Goal: Task Accomplishment & Management: Use online tool/utility

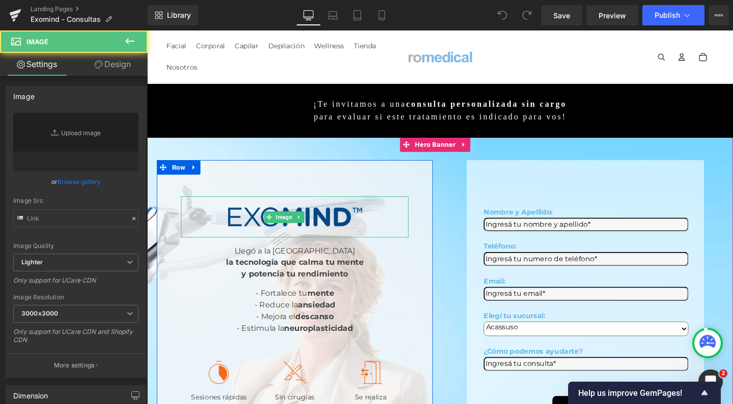
click at [219, 205] on img at bounding box center [302, 227] width 167 height 44
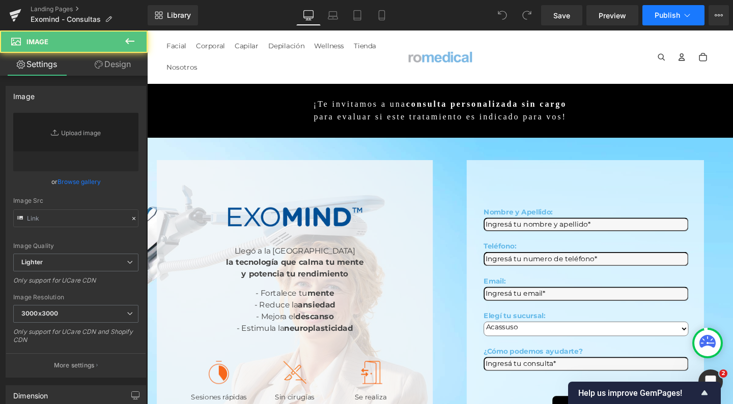
type input "[URL][DOMAIN_NAME]"
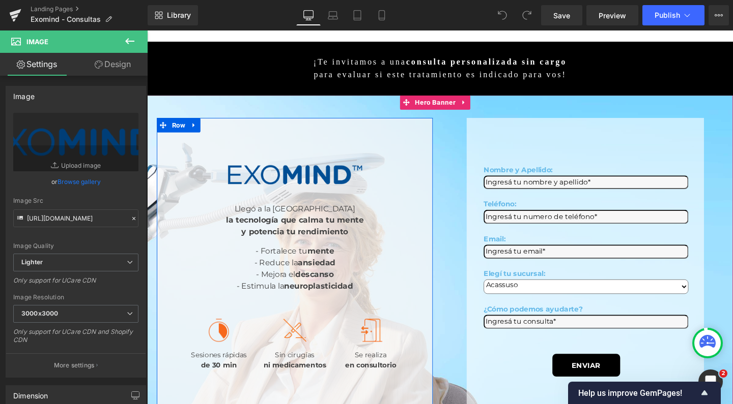
scroll to position [44, 0]
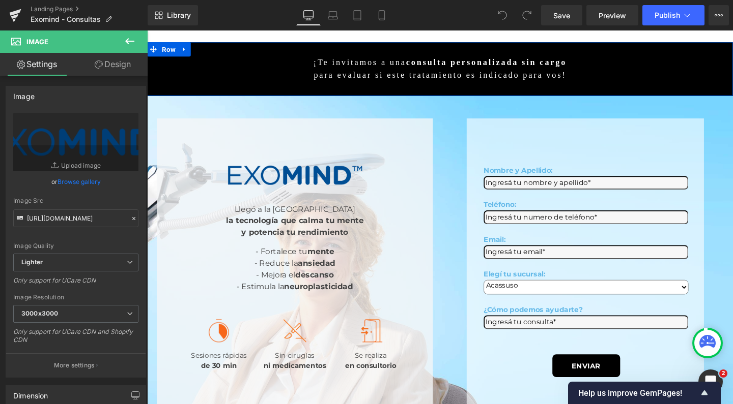
click at [134, 43] on icon at bounding box center [130, 41] width 12 height 12
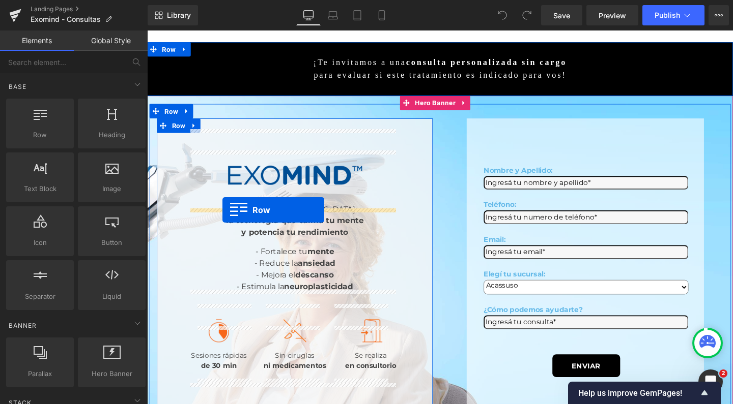
drag, startPoint x: 200, startPoint y: 146, endPoint x: 226, endPoint y: 219, distance: 77.7
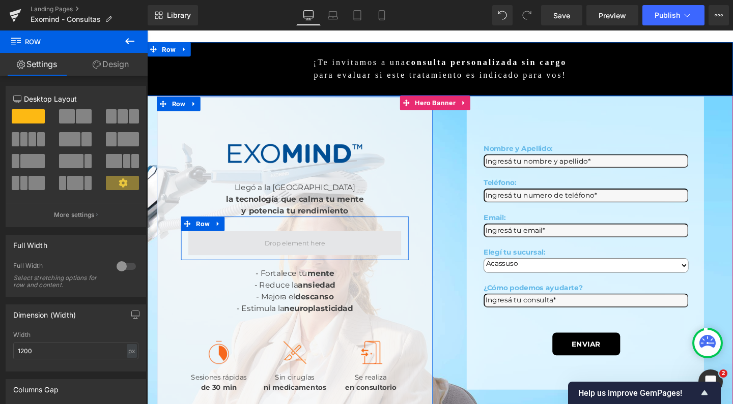
click at [253, 242] on span at bounding box center [302, 254] width 224 height 25
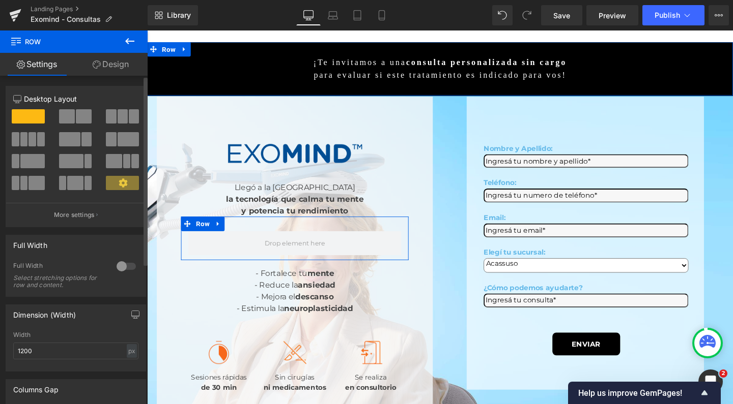
click at [125, 145] on span at bounding box center [128, 139] width 21 height 14
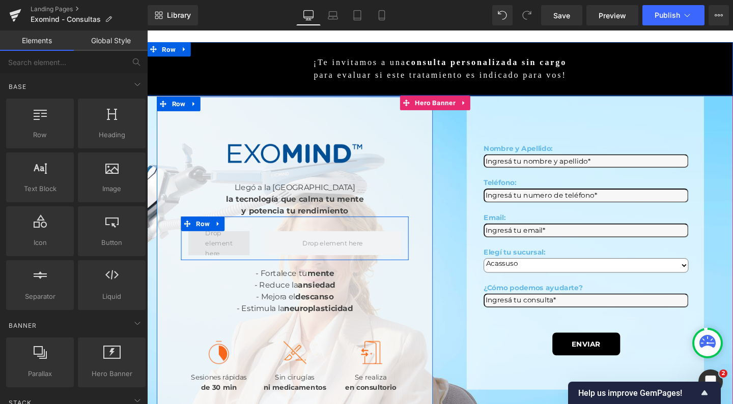
click at [219, 236] on span at bounding box center [223, 254] width 36 height 37
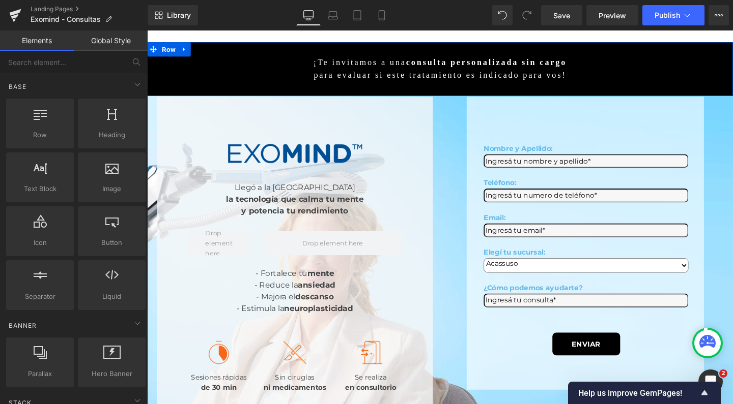
scroll to position [0, 0]
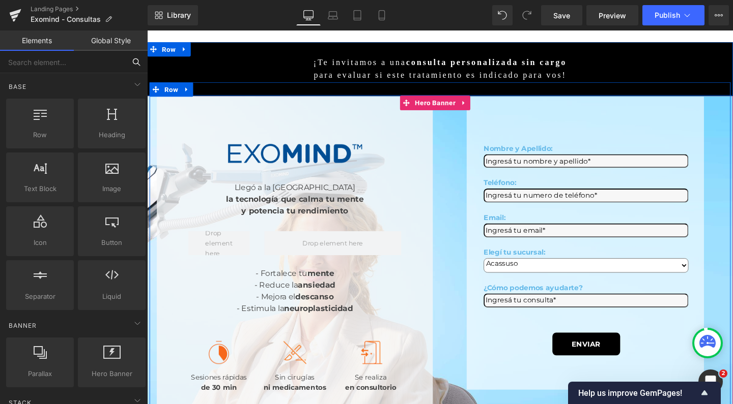
click at [62, 65] on input "text" at bounding box center [62, 62] width 125 height 22
type input "cou"
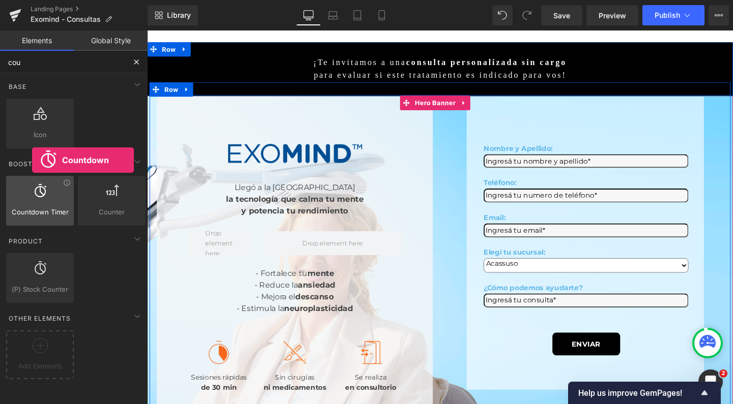
click at [32, 202] on div at bounding box center [40, 195] width 62 height 23
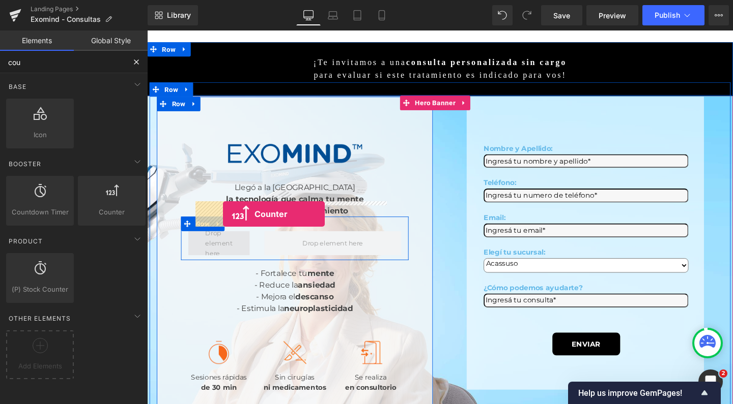
drag, startPoint x: 251, startPoint y: 229, endPoint x: 227, endPoint y: 224, distance: 24.4
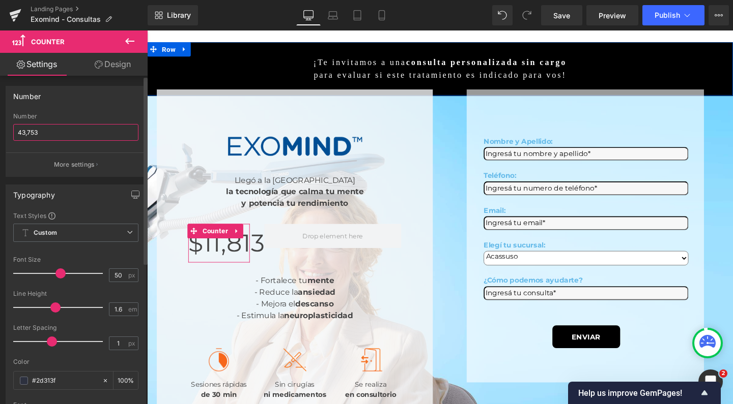
click at [70, 131] on input "43,753" at bounding box center [75, 132] width 125 height 17
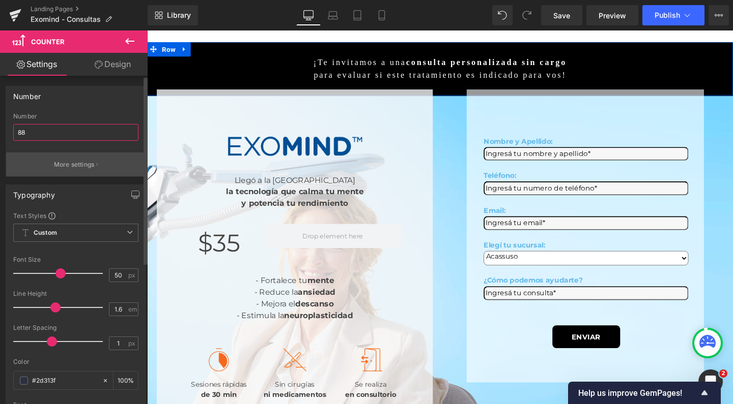
type input "88"
click at [80, 165] on p "More settings" at bounding box center [74, 164] width 41 height 9
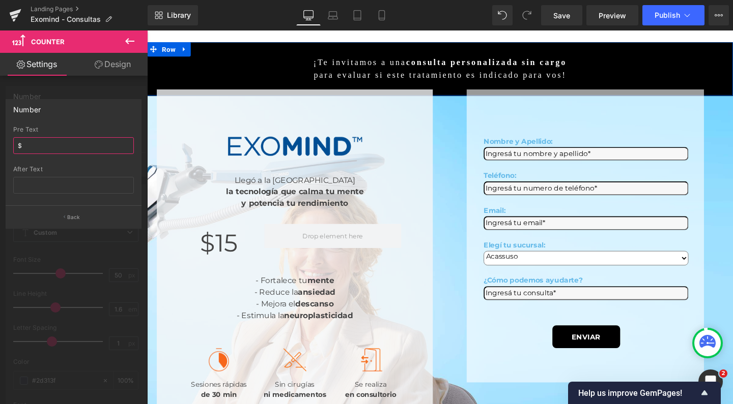
click at [59, 144] on input "$" at bounding box center [73, 145] width 121 height 17
type input "%"
click at [53, 187] on input "text" at bounding box center [73, 185] width 121 height 17
type input "%"
click at [133, 44] on icon at bounding box center [130, 41] width 12 height 12
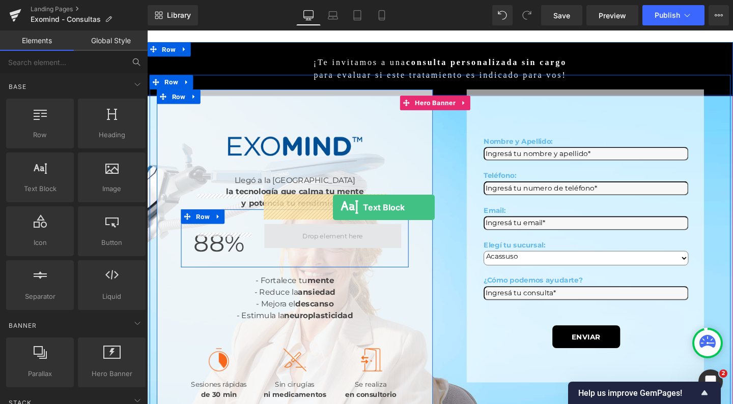
drag, startPoint x: 192, startPoint y: 207, endPoint x: 342, endPoint y: 217, distance: 150.4
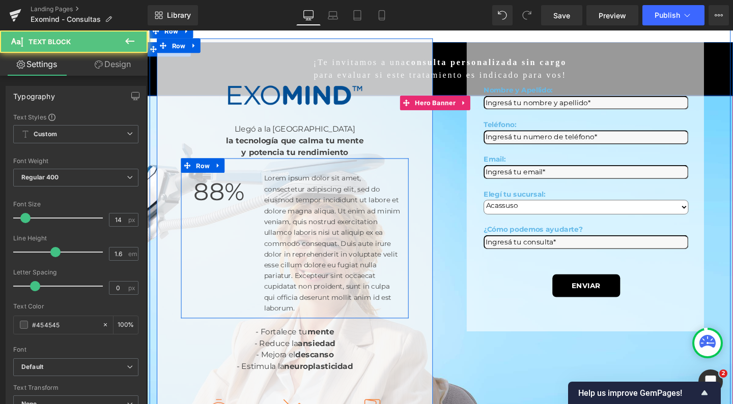
click at [302, 209] on p "Lorem ipsum dolor sit amet, consectetur adipiscing elit, sed do eiusmod tempor …" at bounding box center [342, 255] width 144 height 148
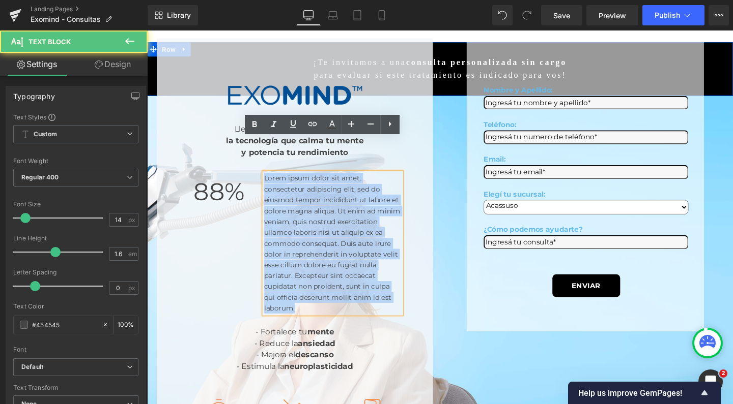
drag, startPoint x: 270, startPoint y: 149, endPoint x: 352, endPoint y: 301, distance: 172.5
click at [352, 301] on p "Lorem ipsum dolor sit amet, consectetur adipiscing elit, sed do eiusmod tempor …" at bounding box center [342, 255] width 144 height 148
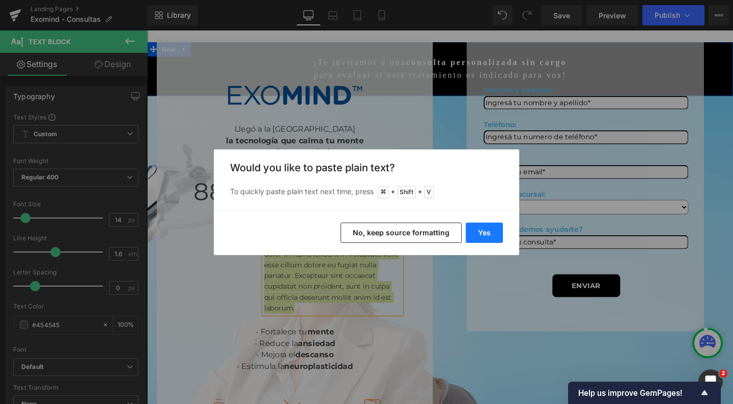
click at [492, 229] on button "Yes" at bounding box center [484, 233] width 37 height 20
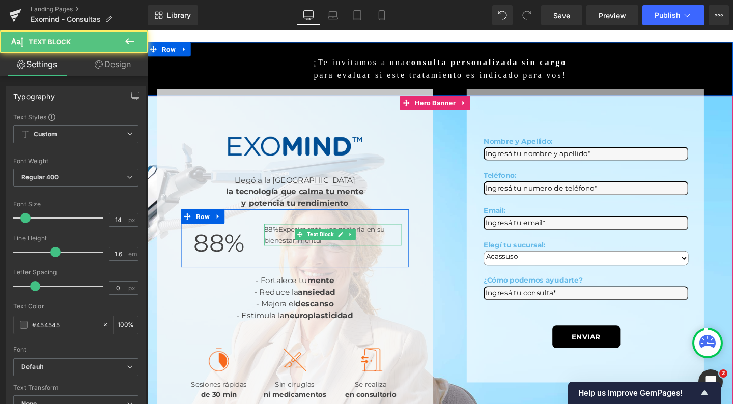
click at [290, 235] on p "88%Experimentó una mejoría en su bienestar mental" at bounding box center [342, 246] width 144 height 23
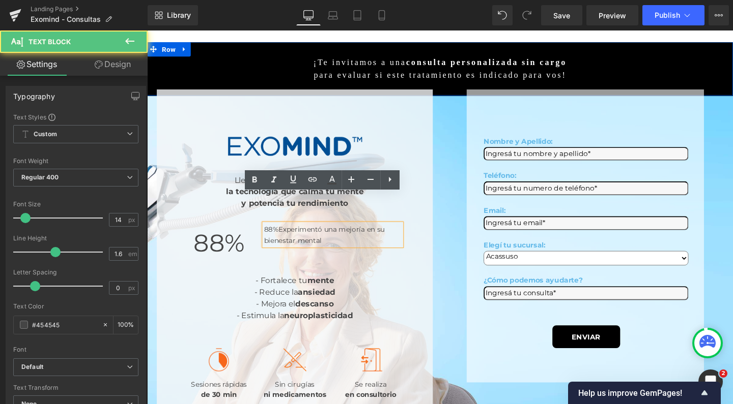
click at [285, 235] on p "88%Experimentó una mejoría en su bienestar mental" at bounding box center [342, 246] width 144 height 23
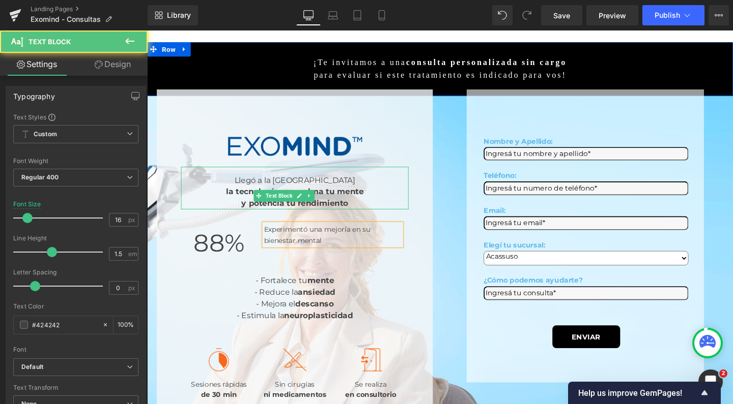
click at [334, 176] on div "Llegó a la Argentina la tecnología que calma tu mente y potencia tu rendimiento" at bounding box center [302, 197] width 239 height 45
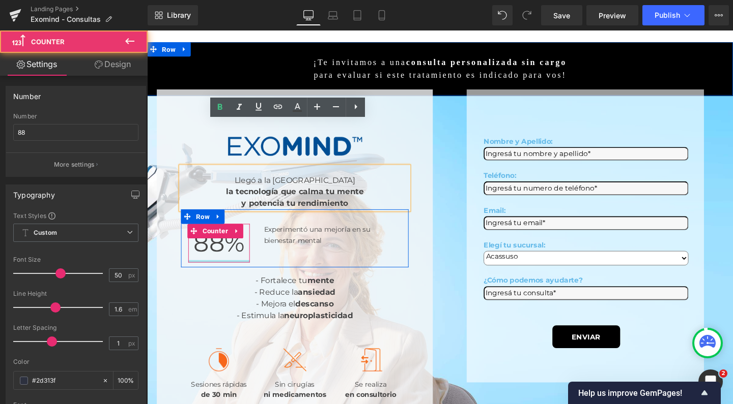
drag, startPoint x: 230, startPoint y: 242, endPoint x: 229, endPoint y: 223, distance: 18.9
click at [229, 235] on div "88 % Counter" at bounding box center [222, 255] width 65 height 41
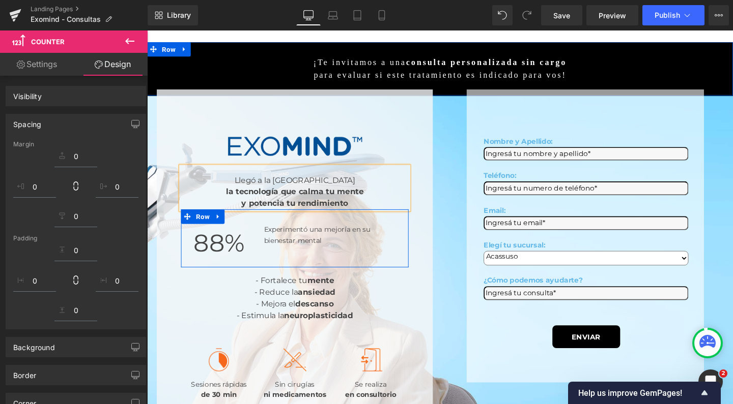
click at [301, 235] on p "Experimentó una mejoría en su bienestar mental" at bounding box center [342, 246] width 144 height 23
click at [147, 31] on div at bounding box center [147, 31] width 0 height 0
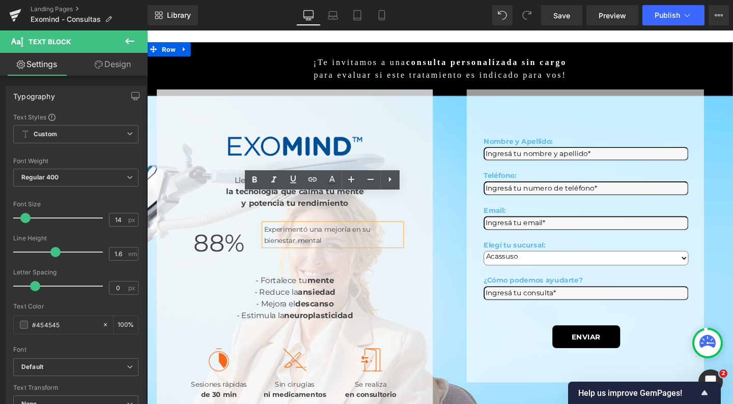
click at [271, 235] on p "Experimentó una mejoría en su bienestar mental" at bounding box center [342, 246] width 144 height 23
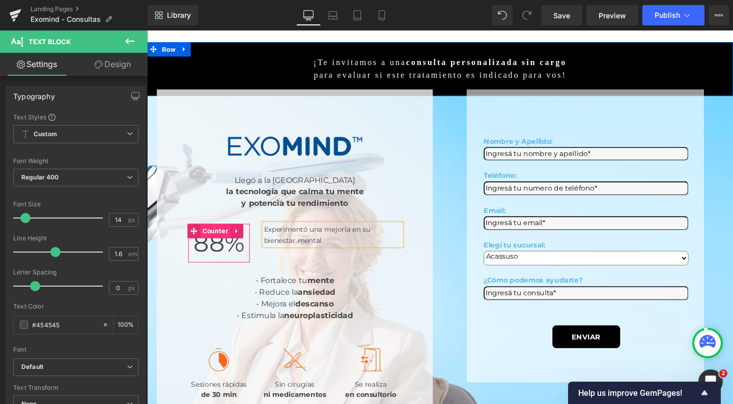
click at [228, 235] on span "Counter" at bounding box center [218, 242] width 32 height 15
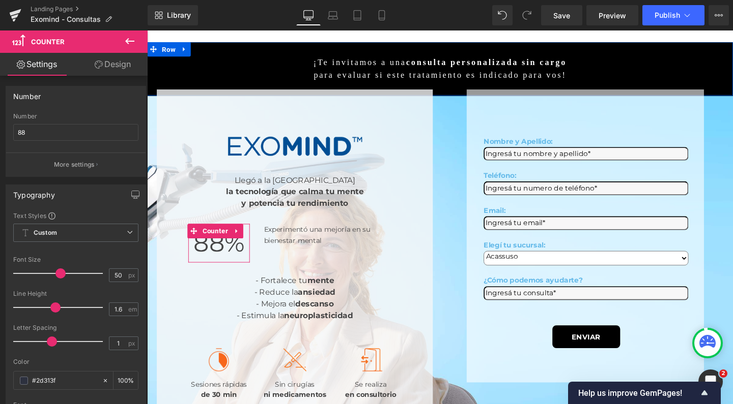
click at [122, 68] on link "Design" at bounding box center [113, 64] width 74 height 23
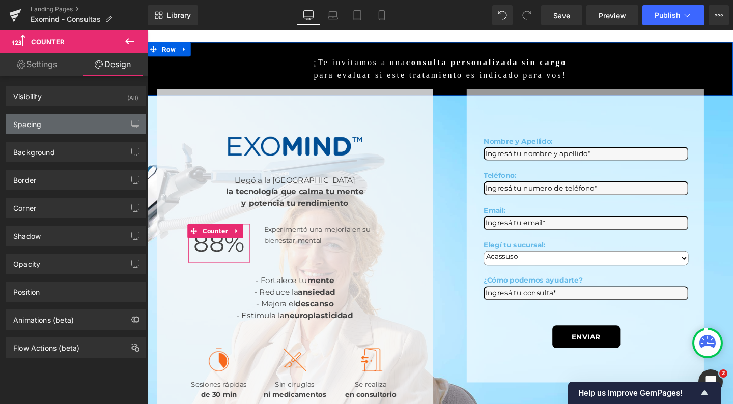
click at [54, 125] on div "Spacing" at bounding box center [75, 123] width 139 height 19
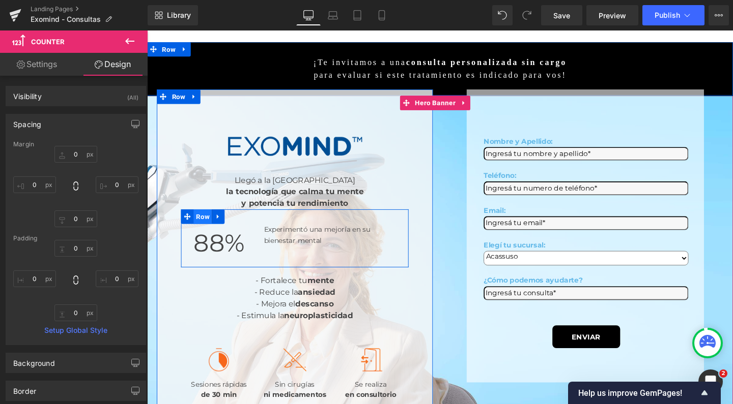
click at [209, 219] on span "Row" at bounding box center [205, 226] width 19 height 15
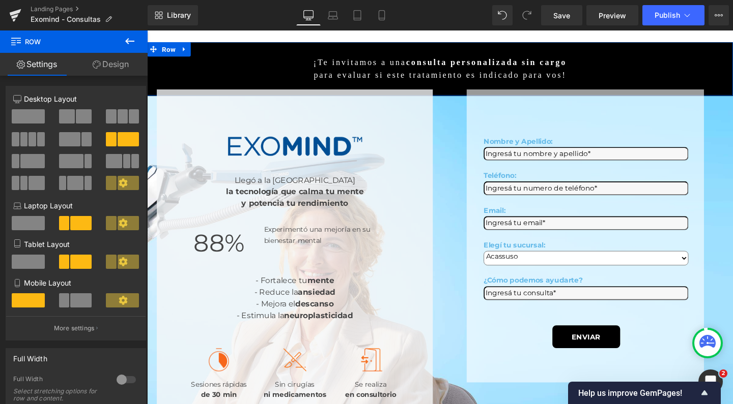
click at [131, 43] on icon at bounding box center [130, 41] width 12 height 12
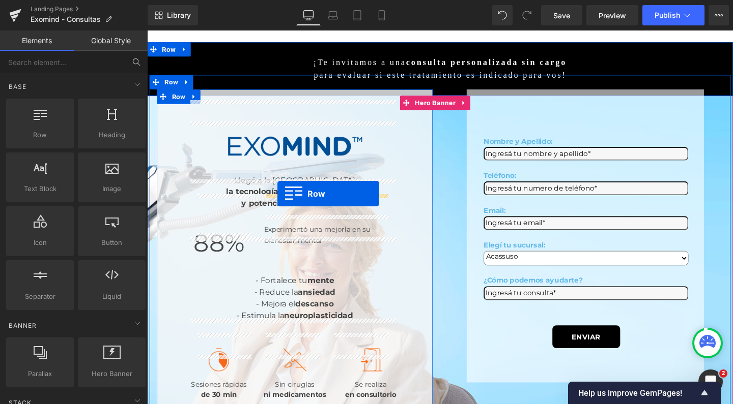
drag, startPoint x: 177, startPoint y: 149, endPoint x: 284, endPoint y: 202, distance: 119.9
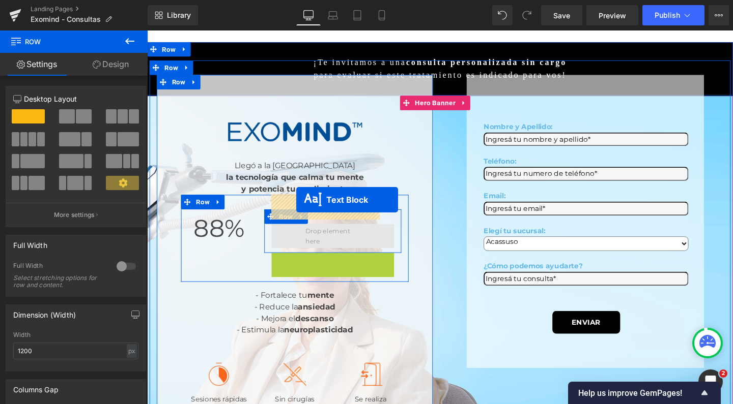
drag, startPoint x: 310, startPoint y: 245, endPoint x: 304, endPoint y: 209, distance: 37.1
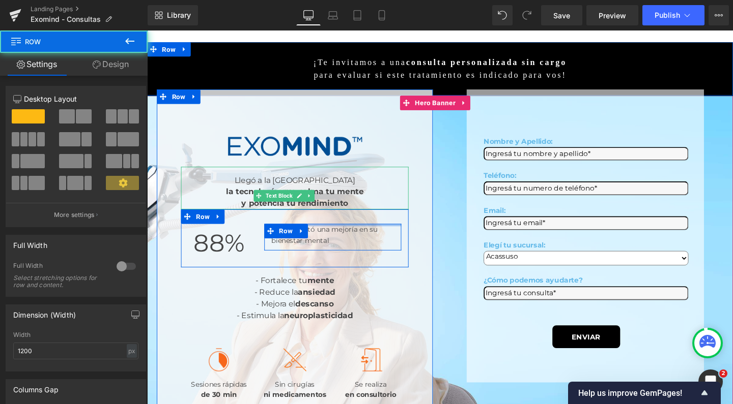
drag, startPoint x: 344, startPoint y: 203, endPoint x: 346, endPoint y: 149, distance: 54.5
click at [346, 149] on div "Image Llegó a la Argentina la tecnología que calma tu mente y potencia tu rendi…" at bounding box center [302, 278] width 239 height 294
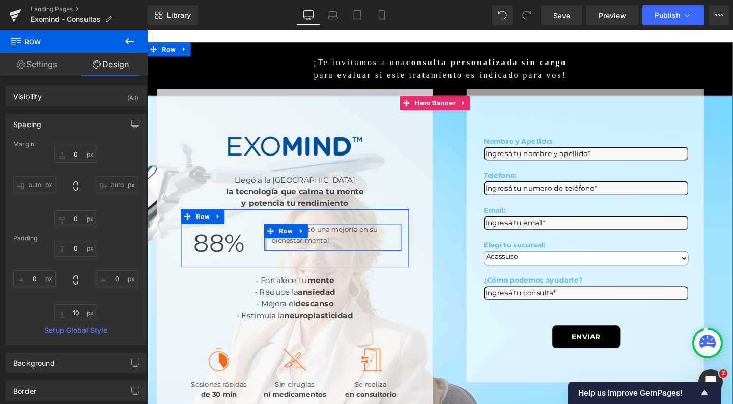
type input "0px"
drag, startPoint x: 270, startPoint y: 220, endPoint x: 257, endPoint y: 219, distance: 12.2
click at [257, 219] on div "88 % Counter Experimentó una mejoría en su bienestar mental Text Block Row Row" at bounding box center [302, 249] width 239 height 61
type input "16px"
drag, startPoint x: 346, startPoint y: 205, endPoint x: 350, endPoint y: 213, distance: 8.7
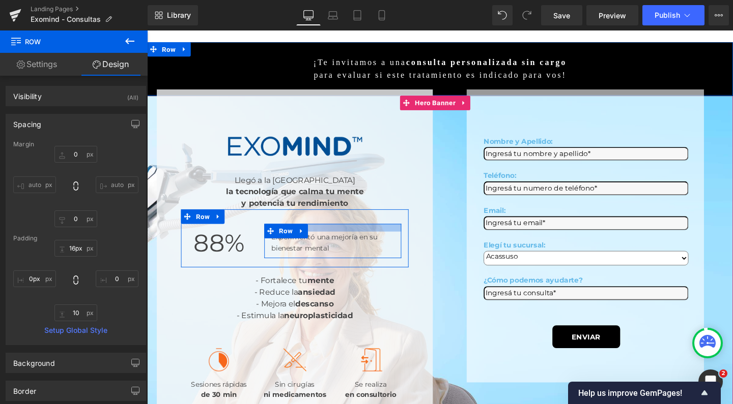
click at [350, 235] on div "Experimentó una mejoría en su bienestar mental Text Block Row" at bounding box center [342, 253] width 144 height 36
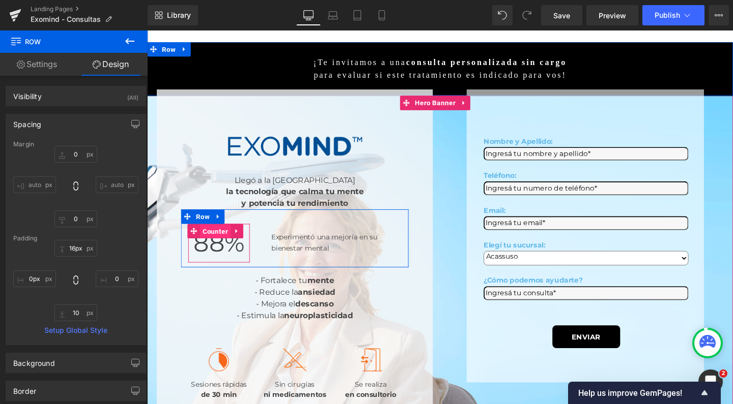
click at [228, 235] on span "Counter" at bounding box center [218, 242] width 32 height 15
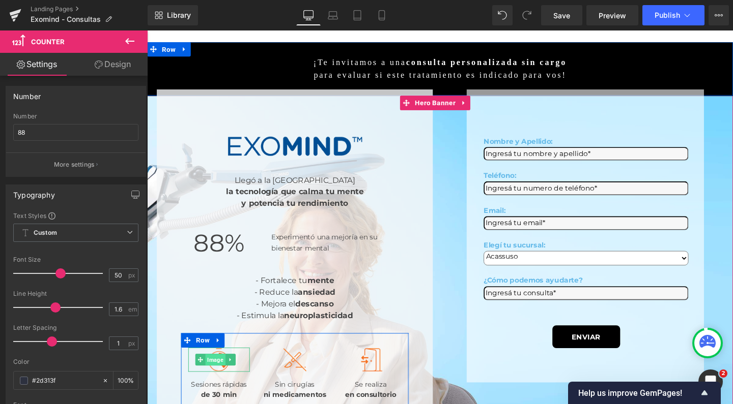
click at [224, 371] on span "Image" at bounding box center [218, 377] width 21 height 12
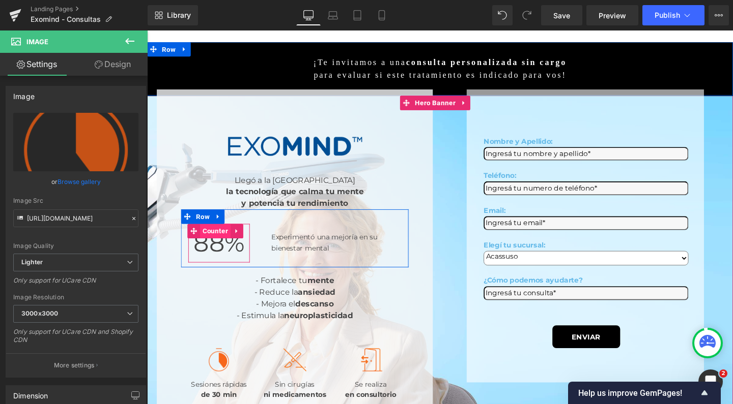
click at [226, 235] on span "Counter" at bounding box center [218, 242] width 32 height 15
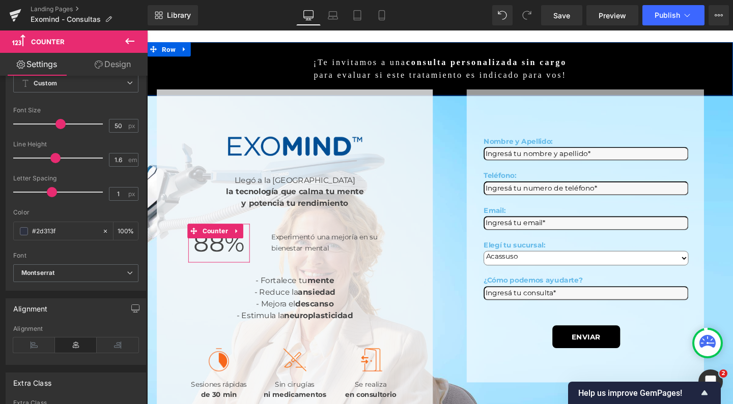
scroll to position [151, 0]
click at [22, 228] on span at bounding box center [24, 230] width 8 height 8
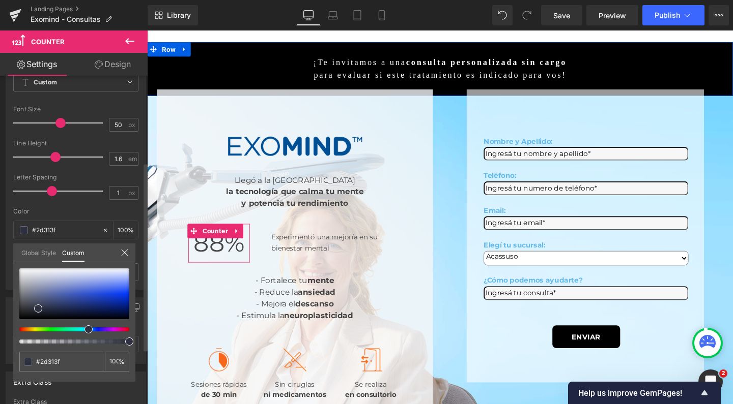
type input "#3e382c"
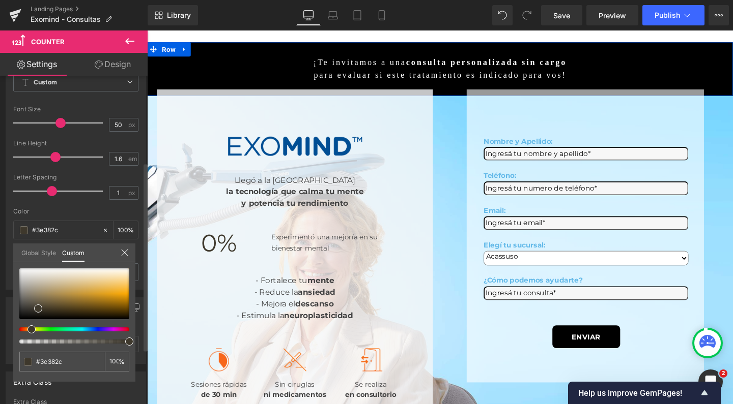
click at [27, 331] on div at bounding box center [70, 330] width 110 height 4
type input "#c68c19"
type input "#d18b00"
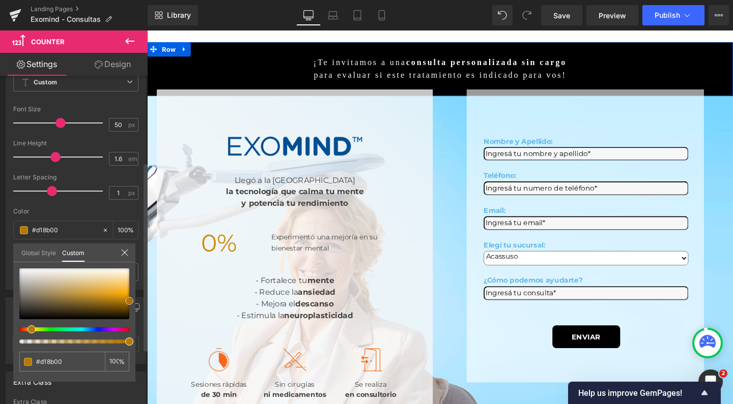
drag, startPoint x: 104, startPoint y: 297, endPoint x: 133, endPoint y: 301, distance: 28.8
click at [129, 301] on div at bounding box center [74, 294] width 110 height 51
type input "#c68400"
type input "#b75b00"
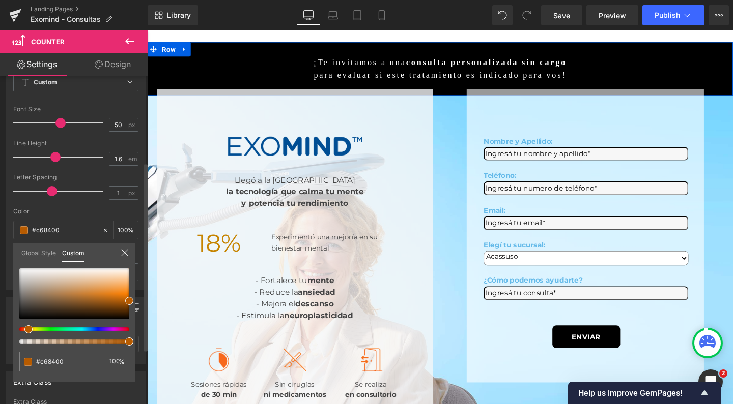
type input "#b75b00"
click at [24, 331] on div at bounding box center [70, 330] width 110 height 4
click at [24, 331] on span at bounding box center [28, 330] width 8 height 8
type input "#f97c00"
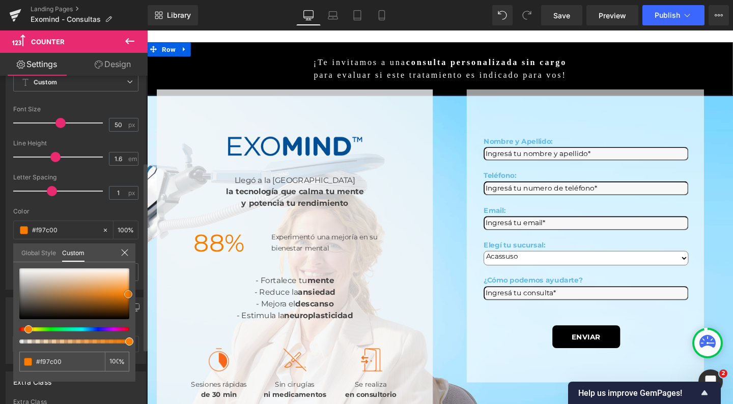
click at [128, 295] on div at bounding box center [74, 294] width 110 height 51
type input "#f78e26"
click at [121, 291] on div at bounding box center [74, 294] width 110 height 51
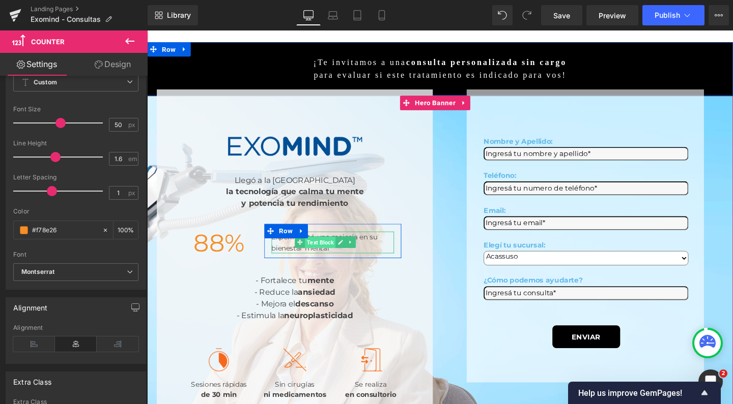
click at [325, 248] on span "Text Block" at bounding box center [329, 254] width 32 height 12
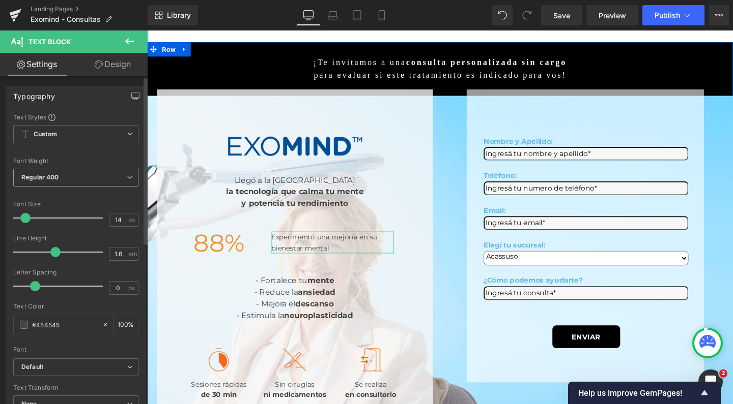
click at [69, 172] on span "Regular 400" at bounding box center [75, 178] width 125 height 18
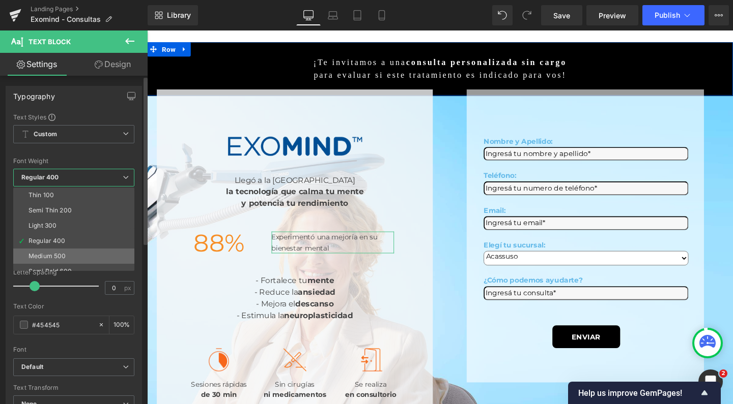
click at [52, 259] on div "Medium 500" at bounding box center [46, 256] width 37 height 7
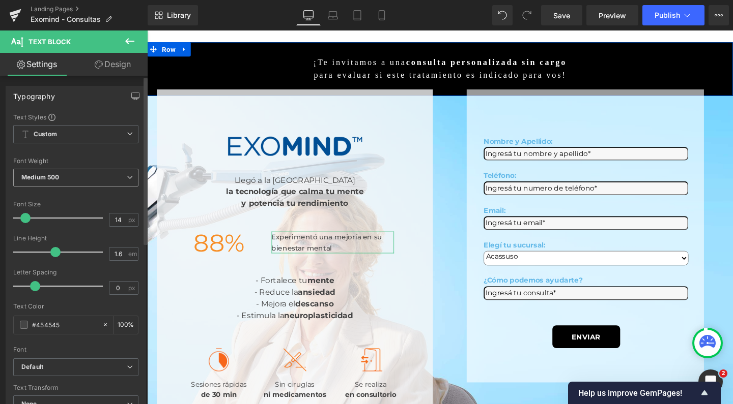
click at [85, 177] on span "Medium 500" at bounding box center [75, 178] width 125 height 18
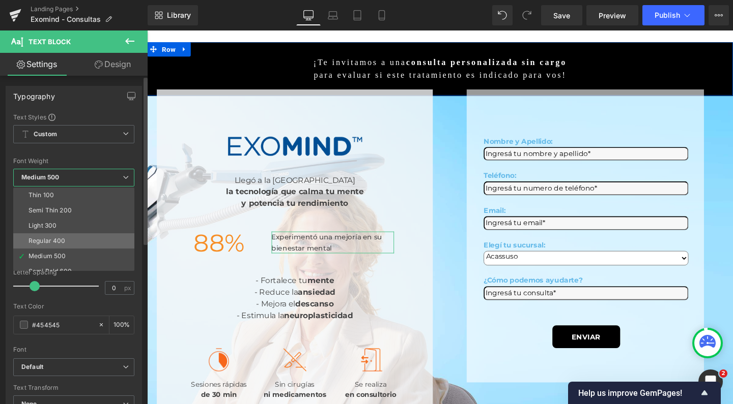
scroll to position [50, 0]
click at [90, 233] on li "Super Bold 800" at bounding box center [76, 236] width 126 height 15
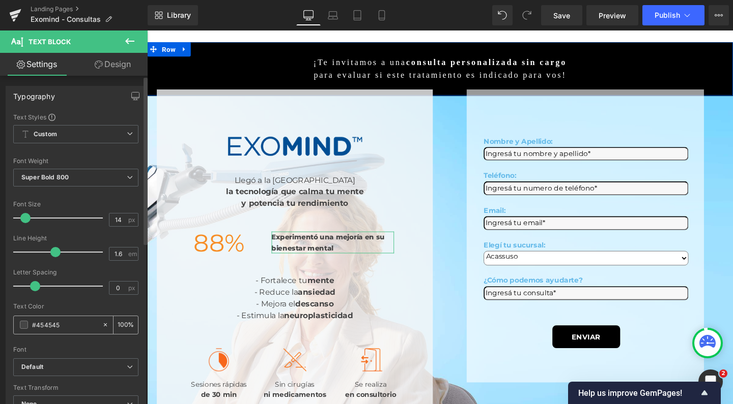
click at [22, 323] on span at bounding box center [24, 325] width 8 height 8
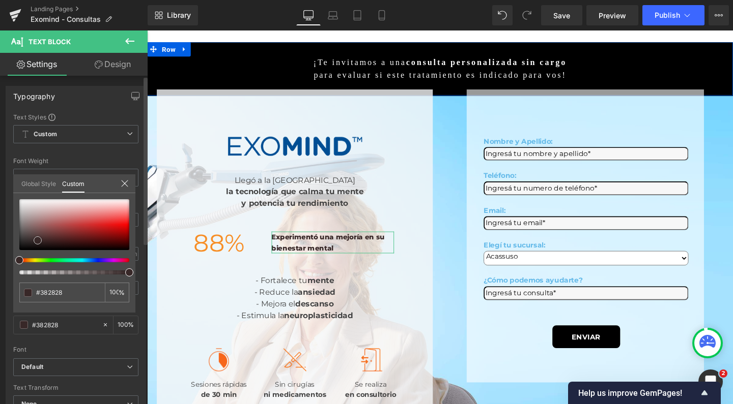
type input "#382828"
type input "#000000"
drag, startPoint x: 38, startPoint y: 241, endPoint x: 10, endPoint y: 259, distance: 33.4
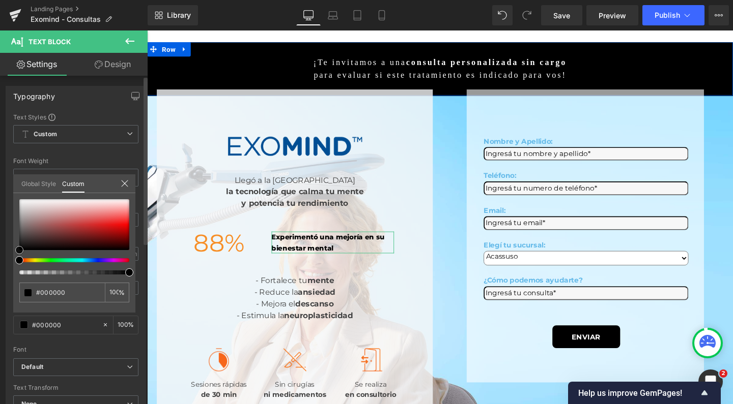
click at [10, 259] on div "Typography Text Styles Custom Custom Setup Global Style Custom Setup Global Sty…" at bounding box center [76, 253] width 152 height 350
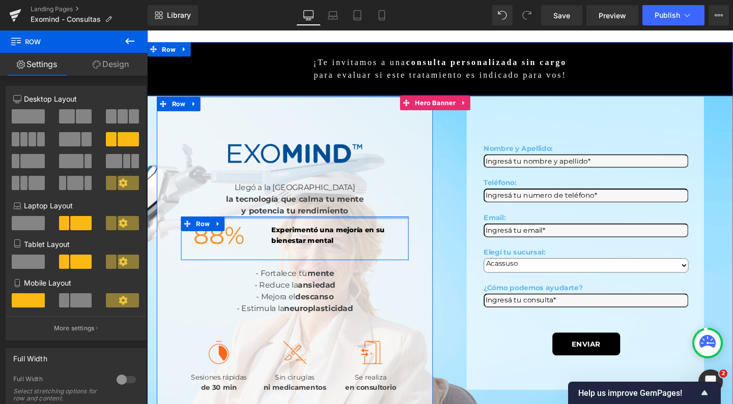
drag, startPoint x: 279, startPoint y: 189, endPoint x: 286, endPoint y: 123, distance: 67.1
click at [286, 138] on div "Image Llegó a la Argentina la tecnología que calma tu mente y potencia tu rendi…" at bounding box center [302, 277] width 239 height 279
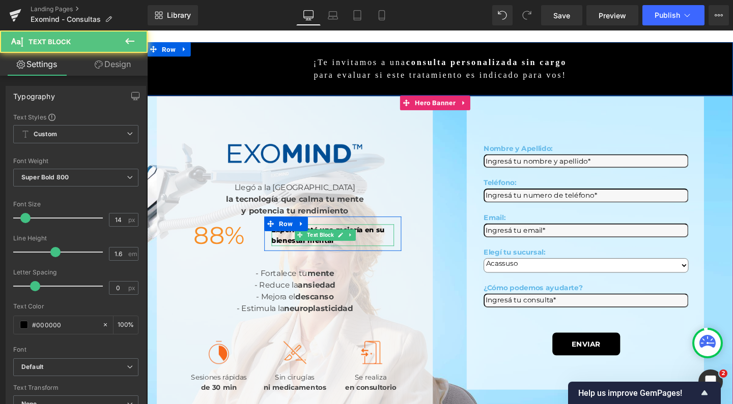
click at [380, 235] on p "Experimentó una mejoría en su bienestar mental" at bounding box center [342, 246] width 129 height 23
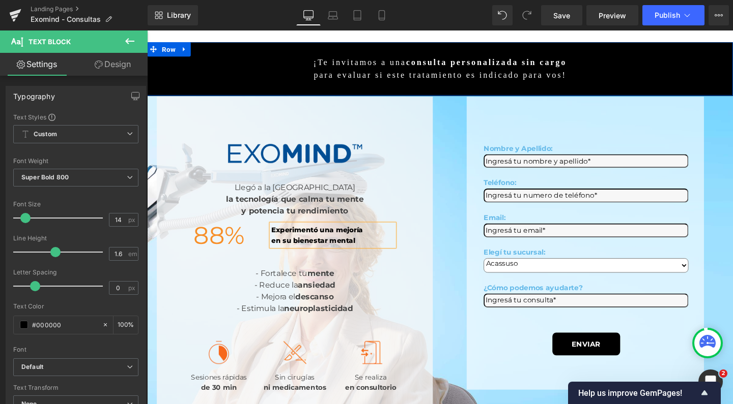
click at [356, 235] on p "Experimentó una mejoría" at bounding box center [342, 240] width 129 height 11
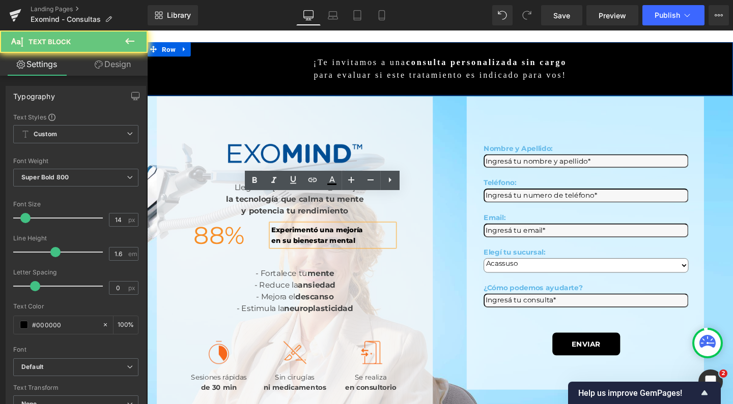
click at [356, 235] on p "Experimentó una mejoría" at bounding box center [342, 240] width 129 height 11
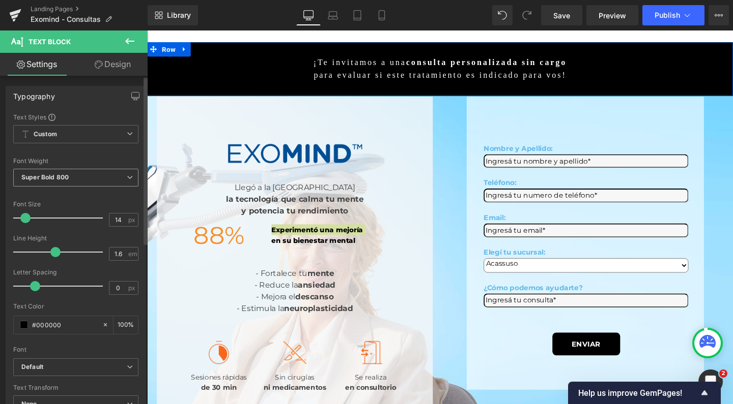
click at [56, 174] on b "Super Bold 800" at bounding box center [44, 177] width 47 height 8
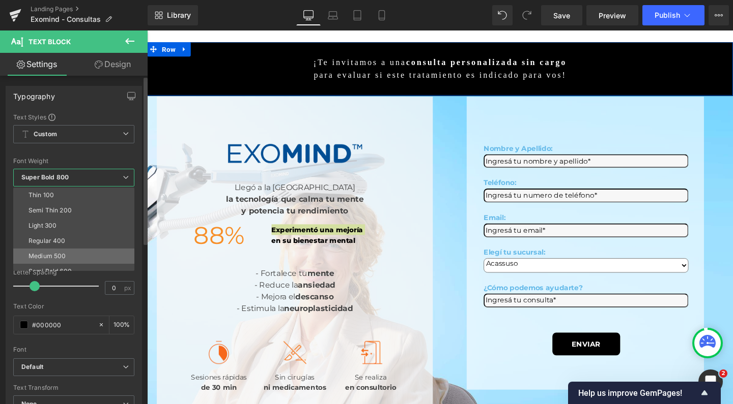
click at [56, 256] on div "Medium 500" at bounding box center [46, 256] width 37 height 7
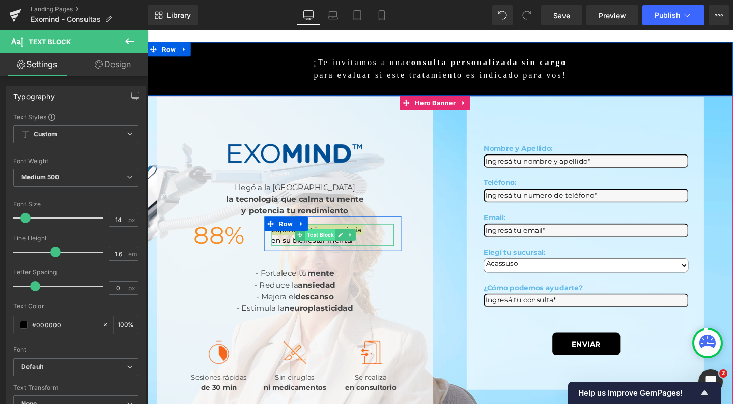
click at [338, 240] on span "Text Block" at bounding box center [329, 246] width 32 height 12
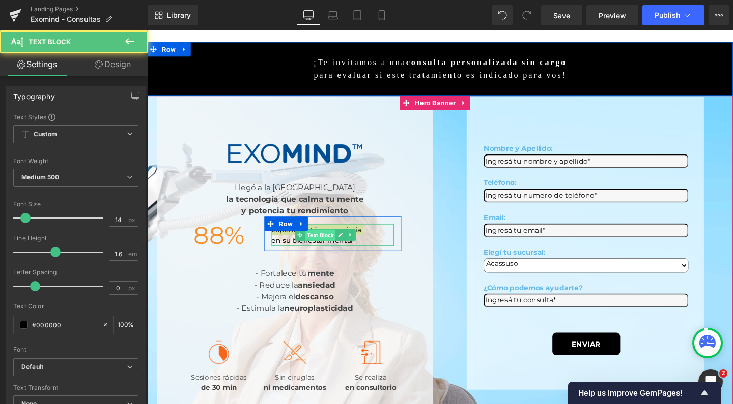
click at [338, 240] on span "Text Block" at bounding box center [329, 246] width 32 height 12
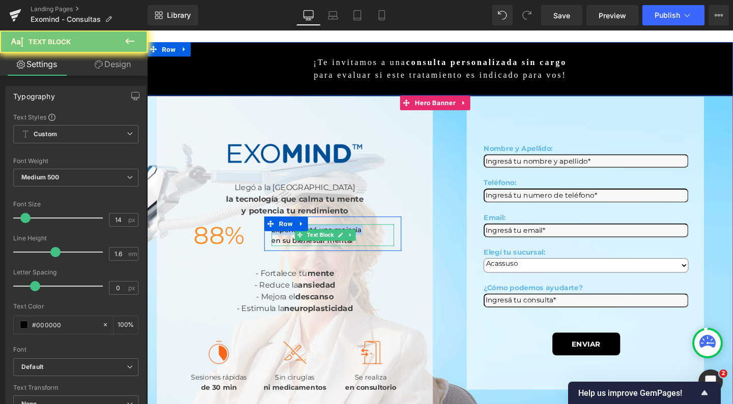
click at [295, 246] on p "en su bienestar mental" at bounding box center [342, 251] width 129 height 11
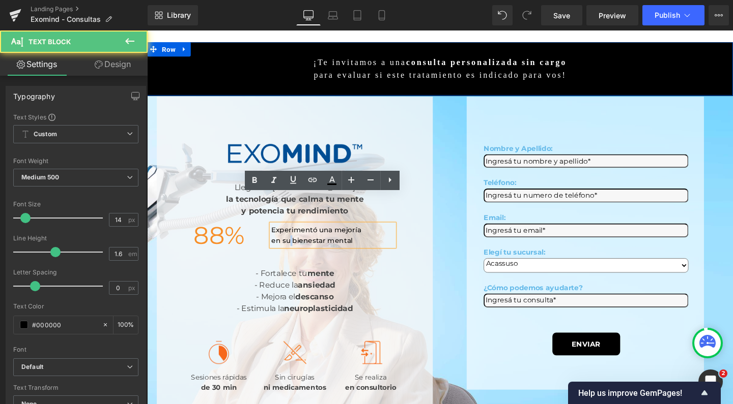
click at [295, 246] on p "en su bienestar mental" at bounding box center [342, 251] width 129 height 11
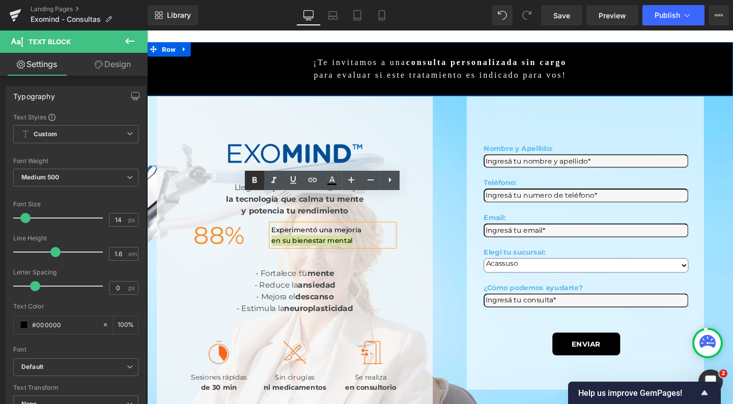
click at [252, 180] on icon at bounding box center [254, 181] width 12 height 12
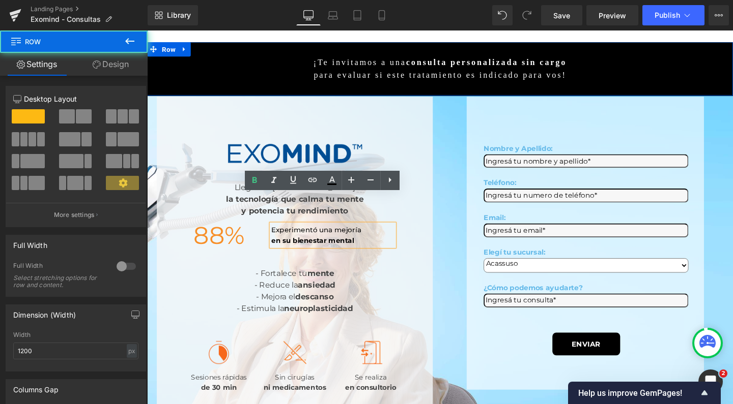
click at [416, 260] on div "Image Llegó a la Argentina la tecnología que calma tu mente y potencia tu rendi…" at bounding box center [302, 277] width 290 height 355
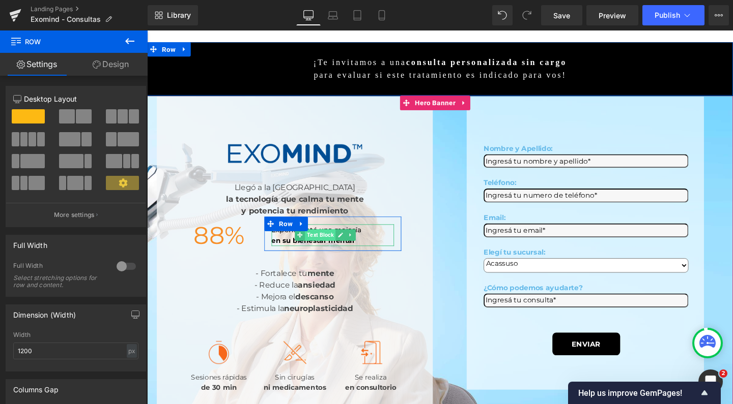
click at [337, 240] on span "Text Block" at bounding box center [329, 246] width 32 height 12
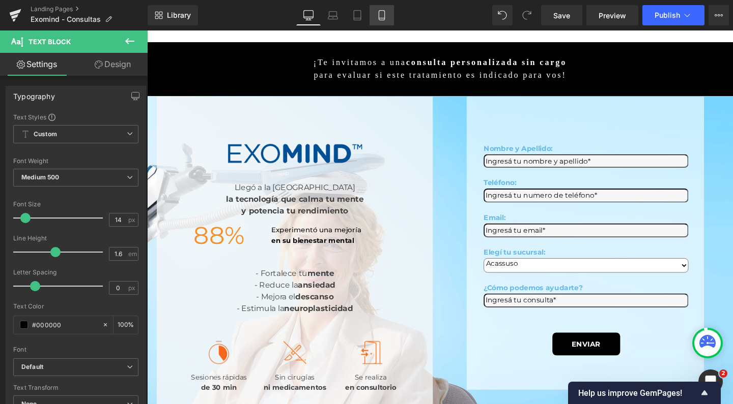
click at [378, 20] on link "Mobile" at bounding box center [381, 15] width 24 height 20
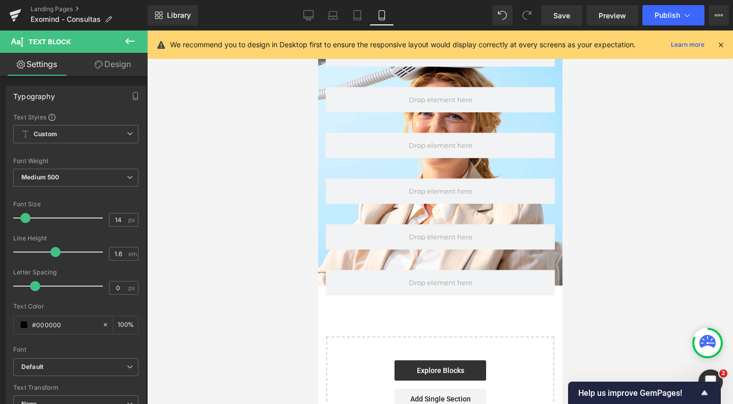
scroll to position [831, 0]
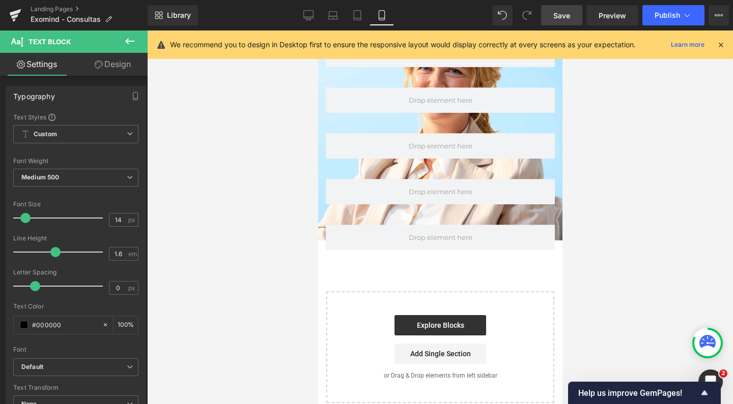
click at [561, 22] on link "Save" at bounding box center [561, 15] width 41 height 20
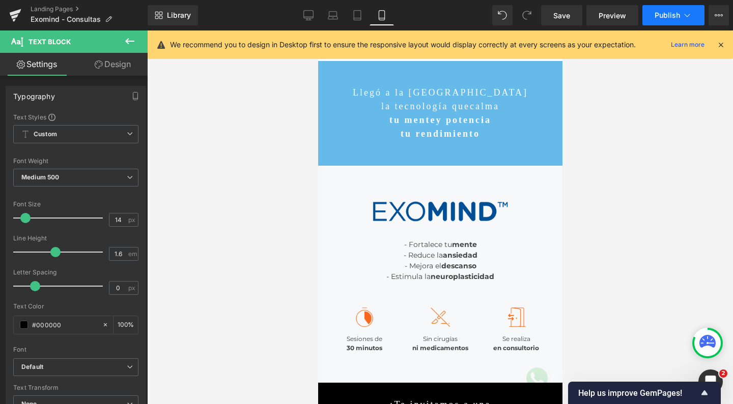
scroll to position [0, 0]
click at [667, 11] on span "Publish" at bounding box center [666, 15] width 25 height 8
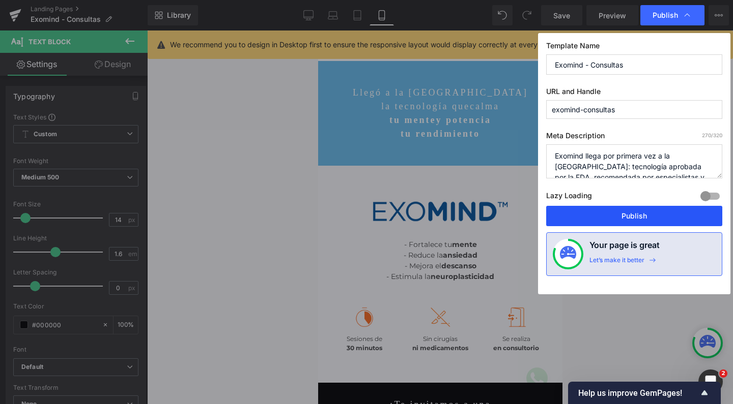
click at [622, 210] on button "Publish" at bounding box center [634, 216] width 176 height 20
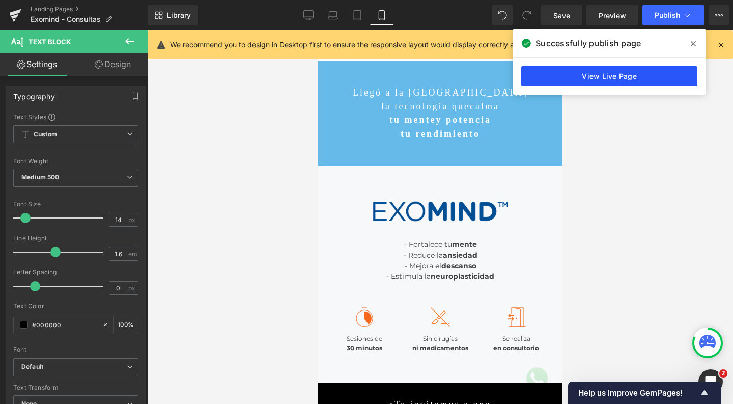
click at [597, 78] on link "View Live Page" at bounding box center [609, 76] width 176 height 20
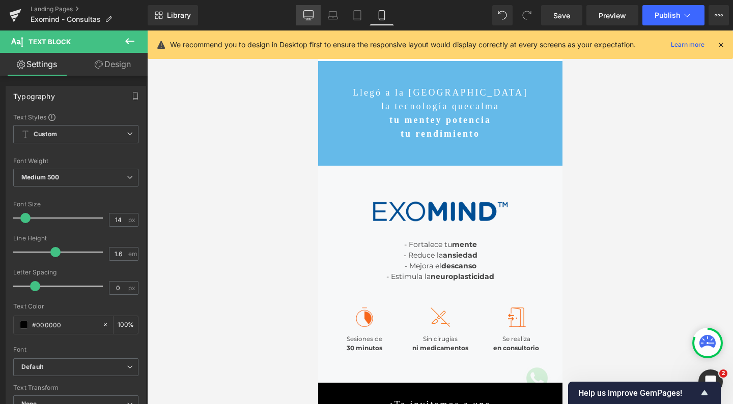
click at [307, 13] on icon at bounding box center [308, 15] width 10 height 10
type input "100"
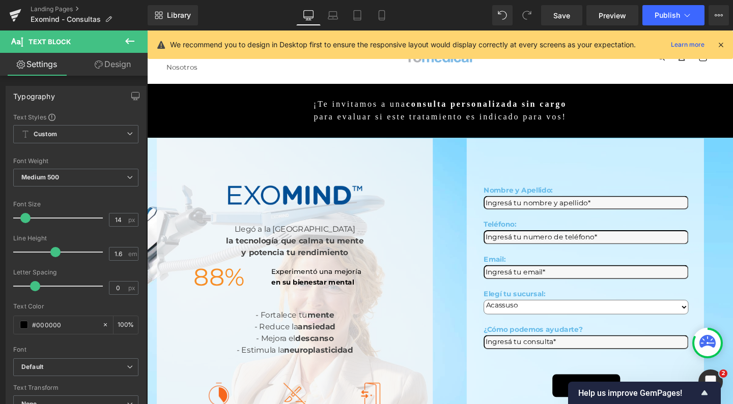
scroll to position [90, 0]
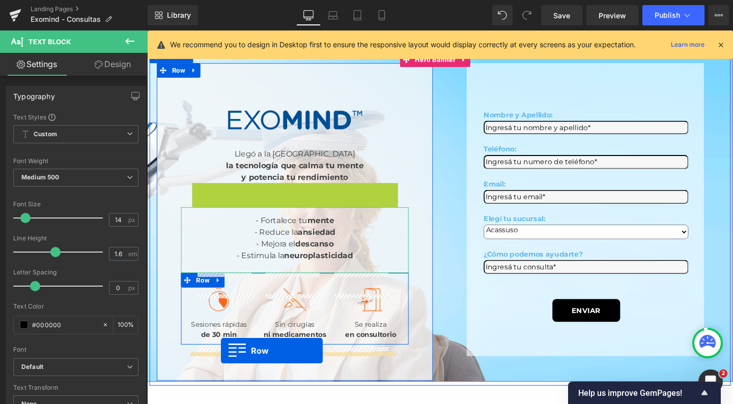
drag, startPoint x: 195, startPoint y: 160, endPoint x: 224, endPoint y: 367, distance: 209.6
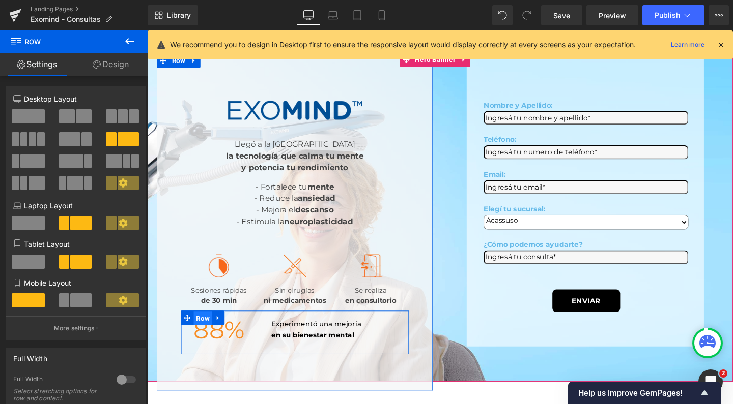
click at [214, 339] on span "Row" at bounding box center [205, 333] width 19 height 15
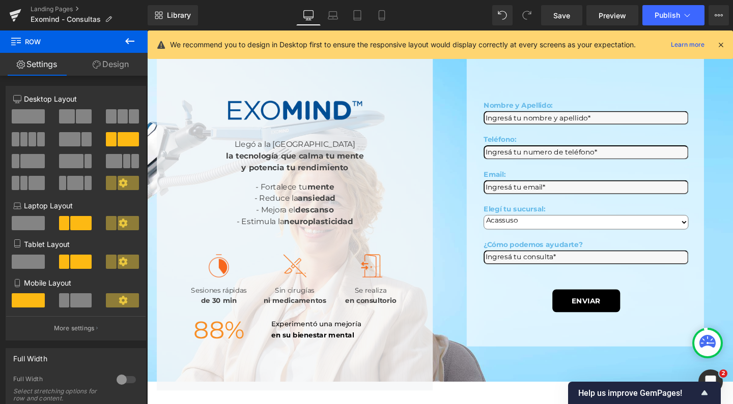
click at [106, 64] on link "Design" at bounding box center [111, 64] width 74 height 23
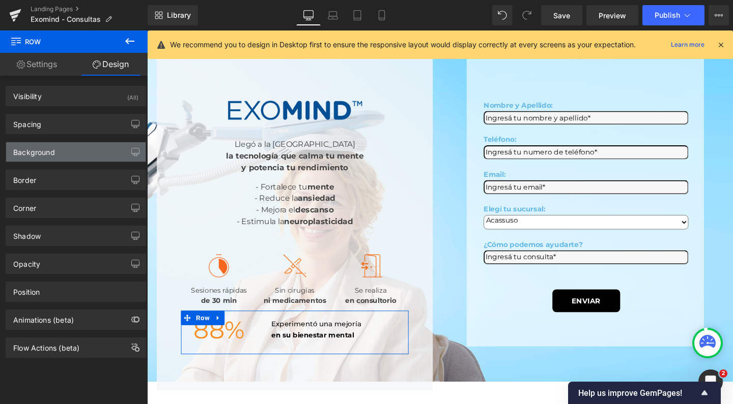
click at [66, 149] on div "Background" at bounding box center [75, 151] width 139 height 19
type input "transparent"
type input "0"
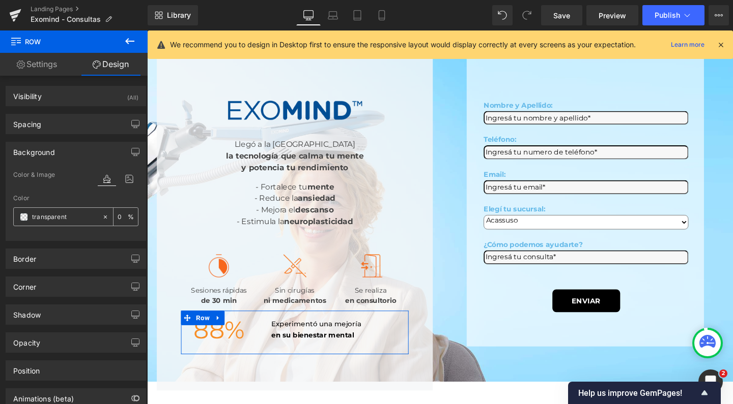
click at [24, 216] on span at bounding box center [24, 217] width 8 height 8
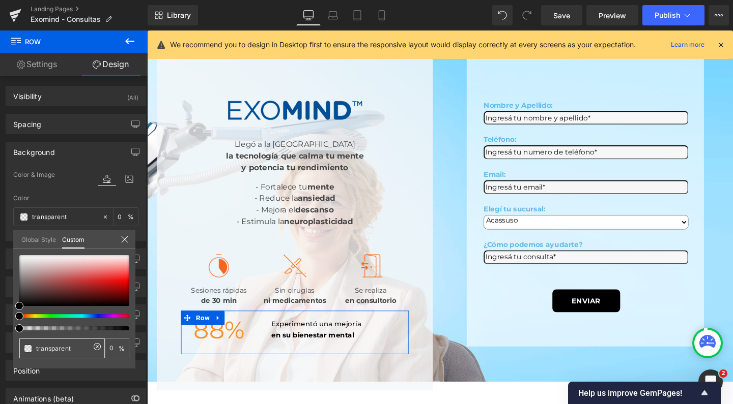
click at [63, 351] on input "transparent" at bounding box center [63, 348] width 54 height 11
type input "transpare6nt"
click at [63, 351] on input "transpare6nt" at bounding box center [63, 348] width 54 height 11
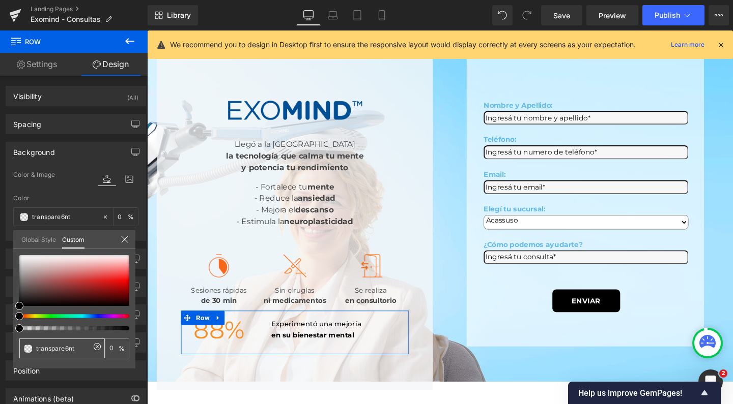
type input "6"
type input "65"
type input "65b"
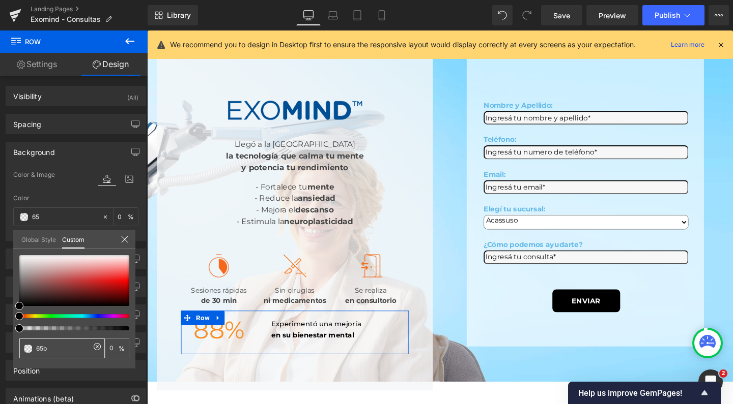
type input "65b"
type input "100"
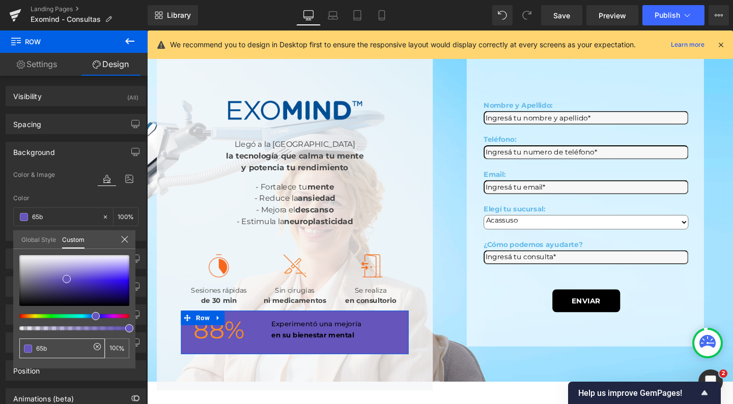
type input "65ba"
type input "67"
type input "65bae"
type input "67"
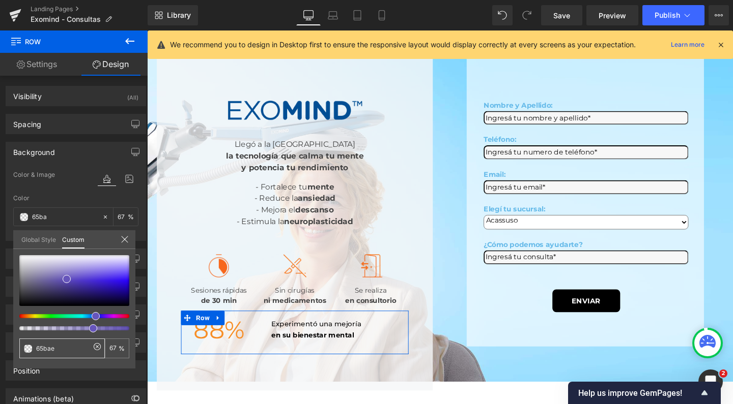
type input "65bae"
type input "0"
type input "65bae9"
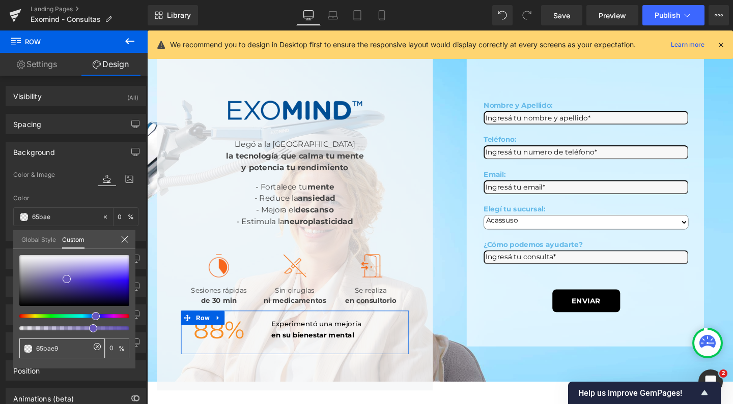
type input "100"
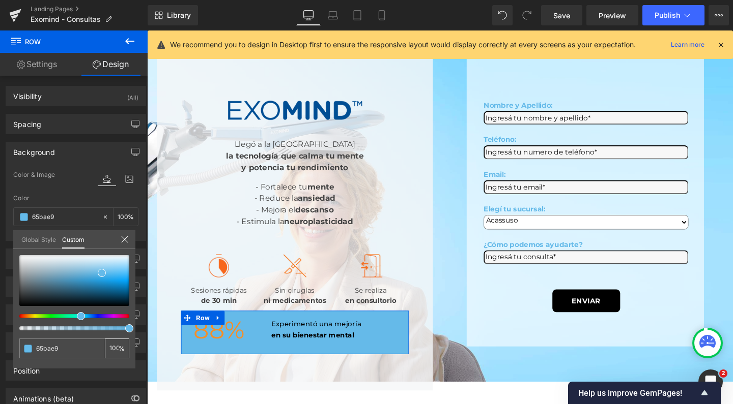
type input "65bae9"
type input "#65bae9"
click at [114, 348] on input "100" at bounding box center [113, 348] width 9 height 7
type input "10"
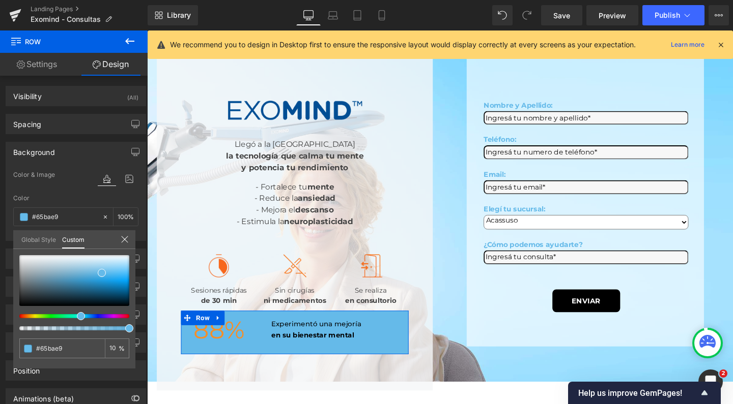
type input "10"
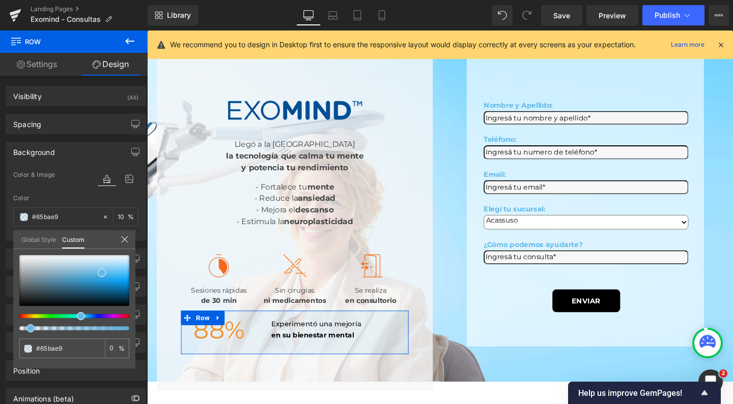
type input "50"
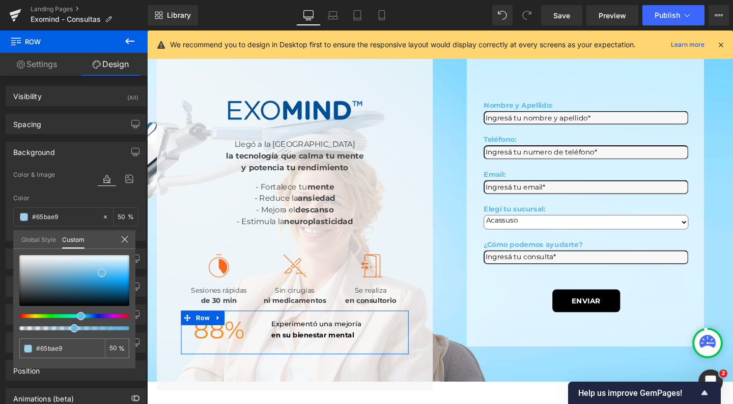
type input "0"
type input "06"
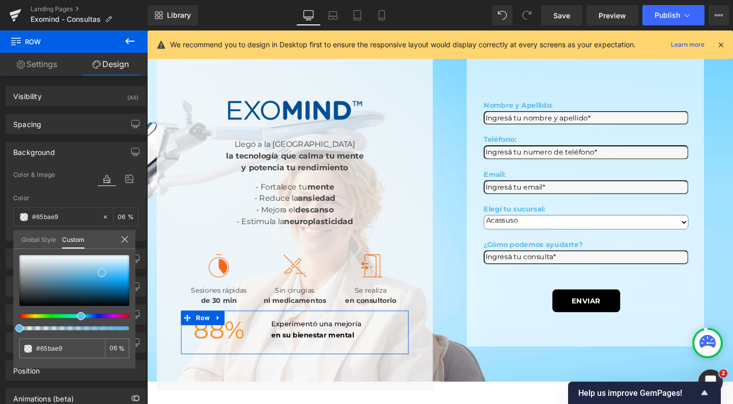
type input "6"
type input "60"
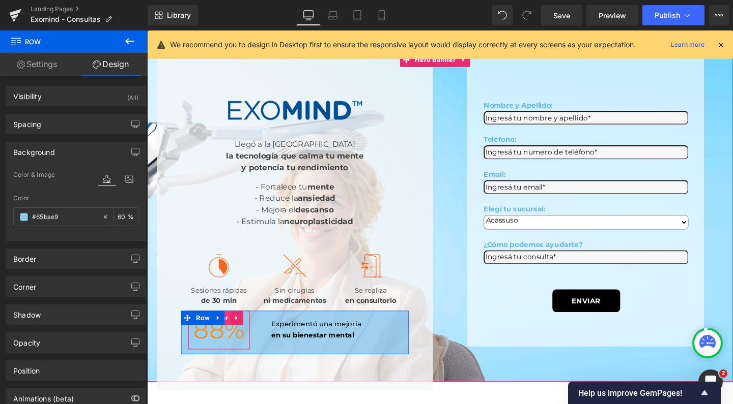
click at [235, 341] on span "Counter" at bounding box center [218, 333] width 32 height 15
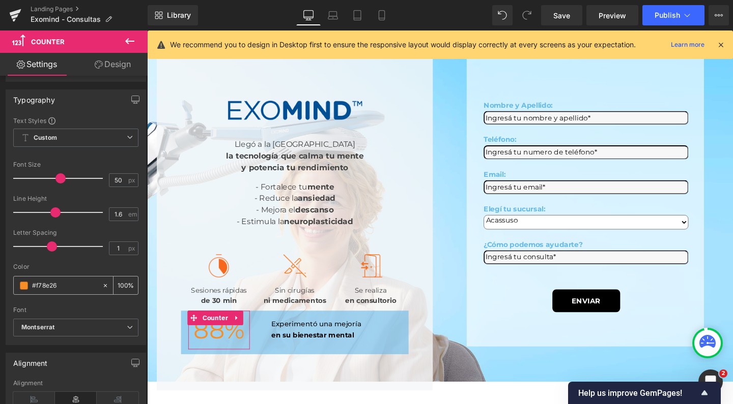
scroll to position [96, 0]
click at [24, 288] on span at bounding box center [24, 285] width 8 height 8
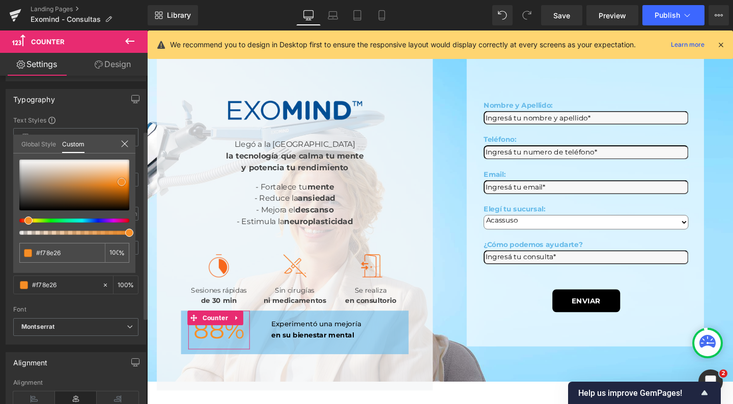
type input "#a39e98"
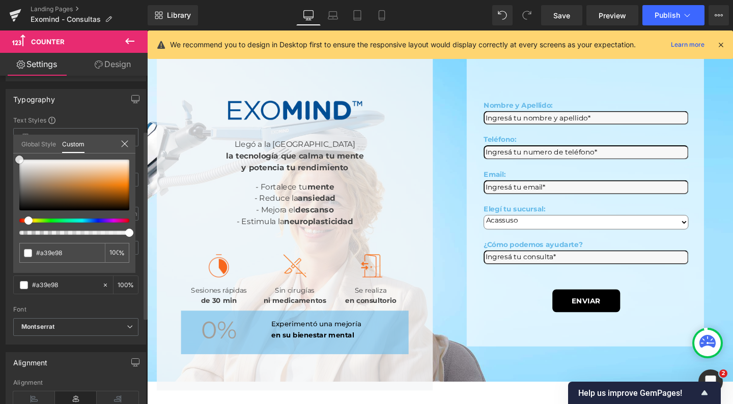
type input "#ffffff"
drag, startPoint x: 19, startPoint y: 153, endPoint x: -1, endPoint y: 158, distance: 20.0
click at [0, 158] on html "Counter You are previewing how the will restyle your page. You can not edit Ele…" at bounding box center [366, 202] width 733 height 404
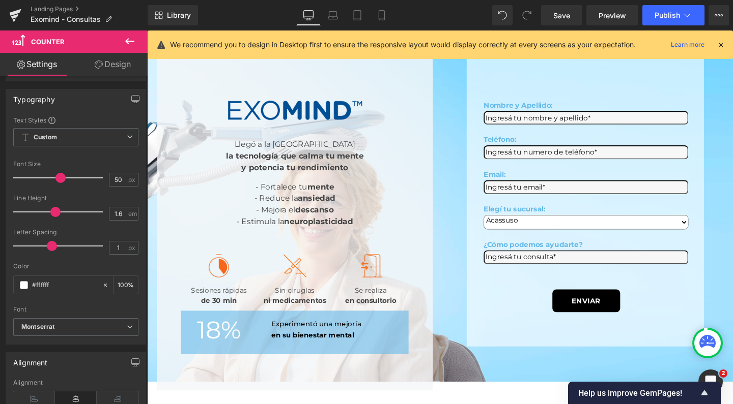
click at [327, 352] on div at bounding box center [455, 227] width 616 height 393
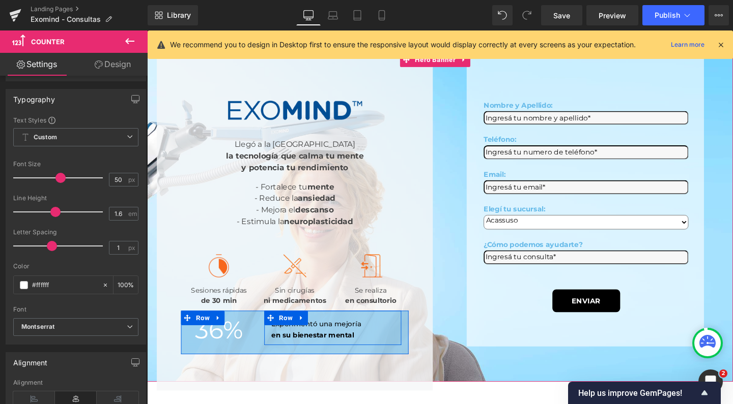
click at [321, 350] on div "Experimentó una mejoría en su bienestar mental Text Block" at bounding box center [342, 345] width 129 height 23
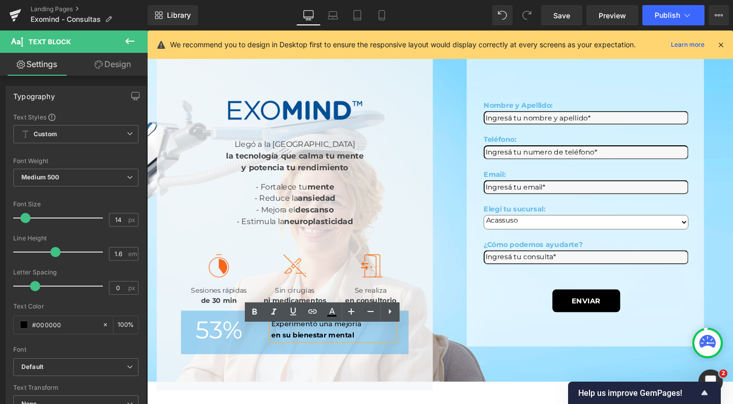
click at [418, 358] on div "Image Llegó a la Argentina la tecnología que calma tu mente y potencia tu rendi…" at bounding box center [302, 231] width 290 height 355
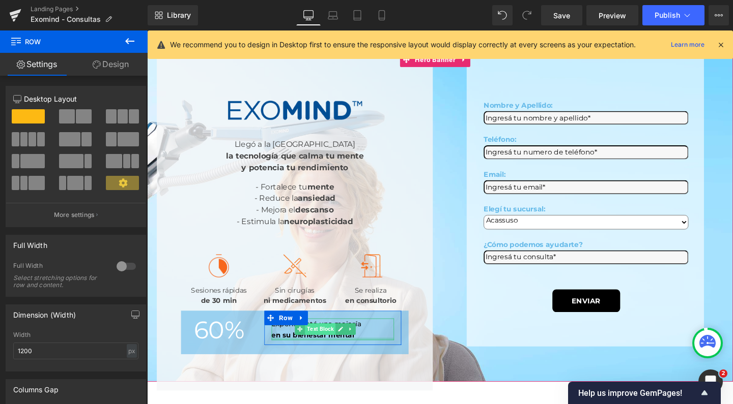
click at [337, 351] on span "Text Block" at bounding box center [329, 345] width 32 height 12
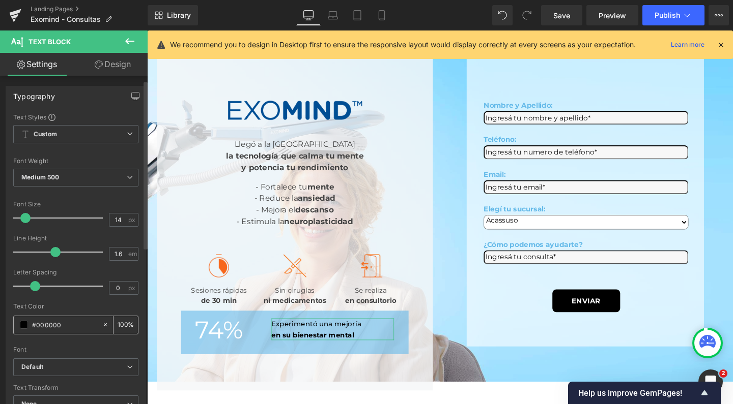
click at [19, 316] on div "#000000" at bounding box center [58, 325] width 88 height 18
click at [24, 321] on span at bounding box center [24, 325] width 8 height 8
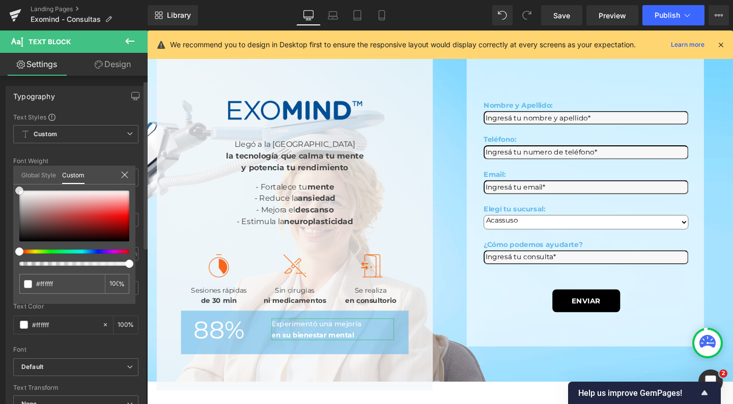
drag, startPoint x: 40, startPoint y: 219, endPoint x: 14, endPoint y: 186, distance: 42.0
click at [14, 186] on div "#ffffff 100 %" at bounding box center [74, 191] width 122 height 12
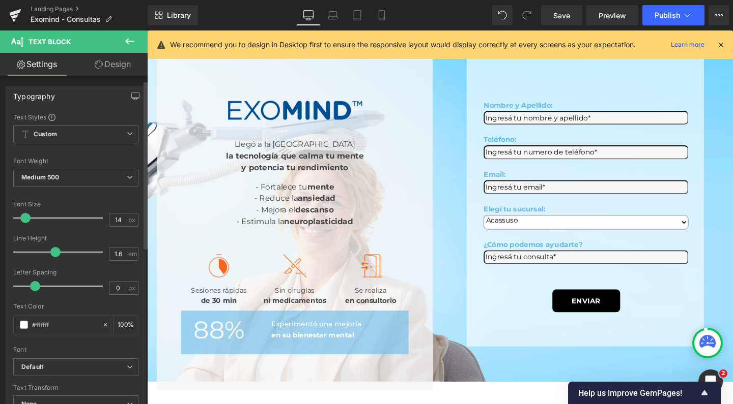
click at [263, 373] on div at bounding box center [455, 227] width 616 height 393
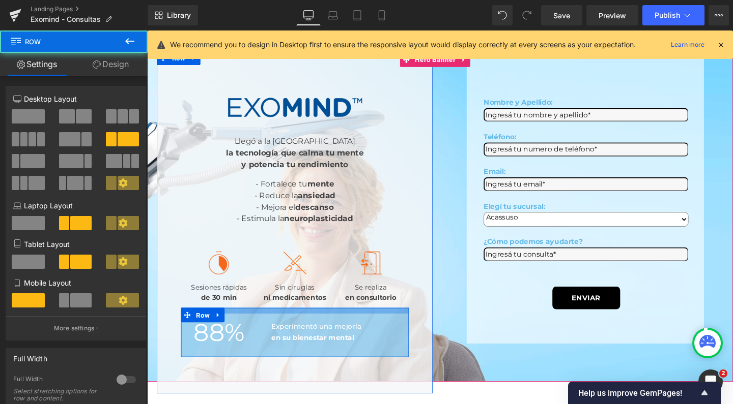
drag, startPoint x: 274, startPoint y: 334, endPoint x: 274, endPoint y: 340, distance: 6.1
click at [274, 340] on div "88 % Counter Experimentó una mejoría en su bienestar mental Text Block Row Row" at bounding box center [302, 349] width 239 height 52
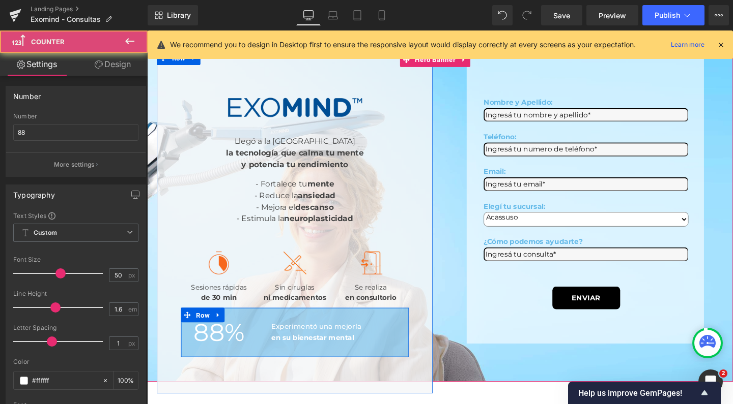
click at [225, 357] on span "88" at bounding box center [212, 348] width 33 height 31
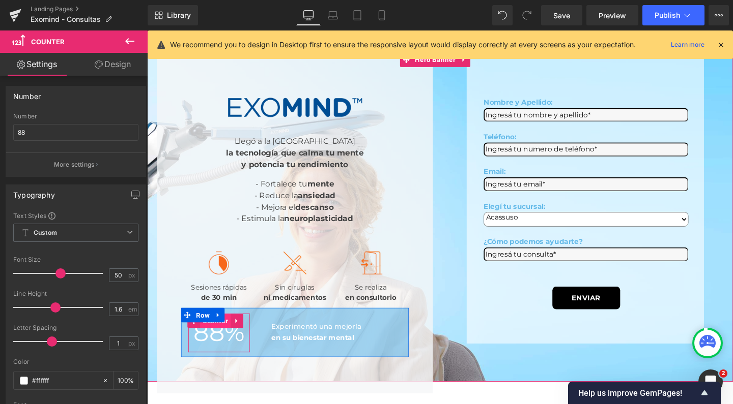
click at [226, 344] on span "Counter" at bounding box center [218, 336] width 32 height 15
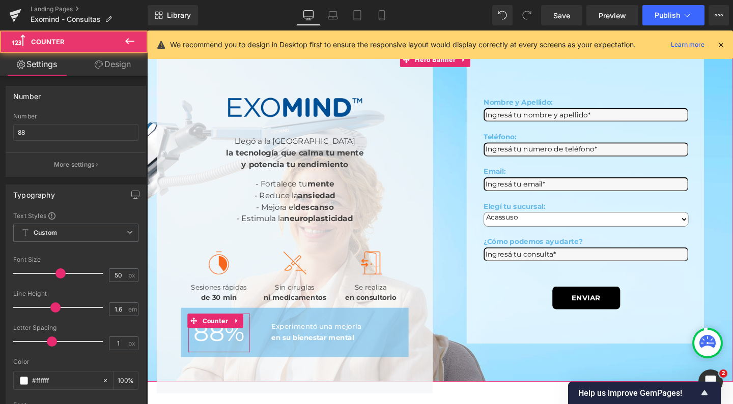
click at [122, 65] on link "Design" at bounding box center [113, 64] width 74 height 23
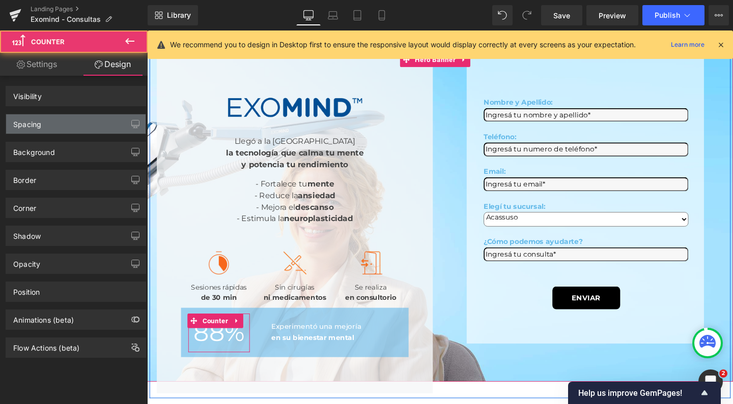
click at [78, 125] on div "Spacing" at bounding box center [75, 123] width 139 height 19
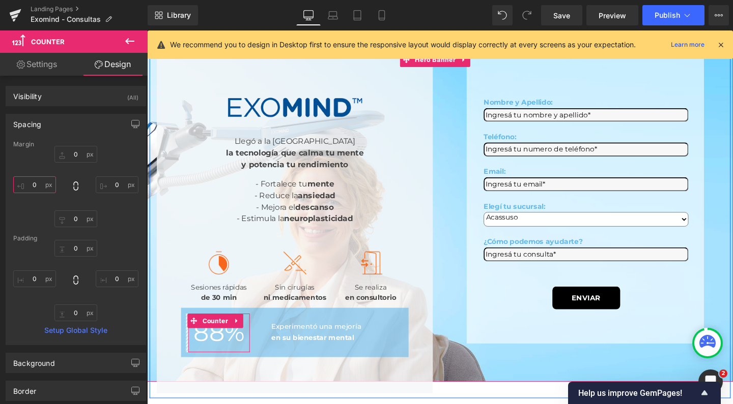
click at [36, 184] on input "0" at bounding box center [34, 185] width 43 height 17
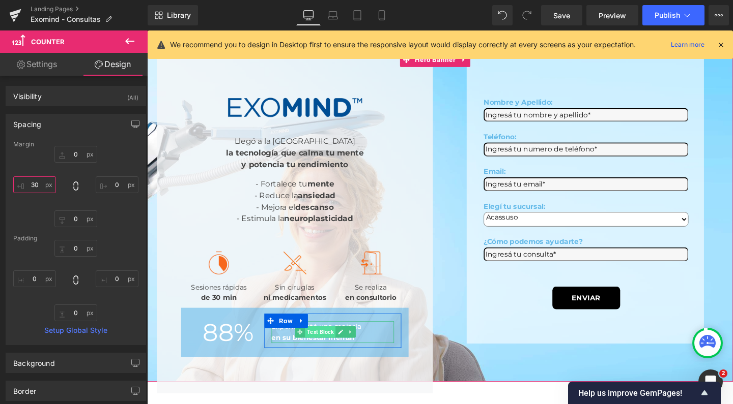
click at [339, 354] on span "Text Block" at bounding box center [329, 348] width 32 height 12
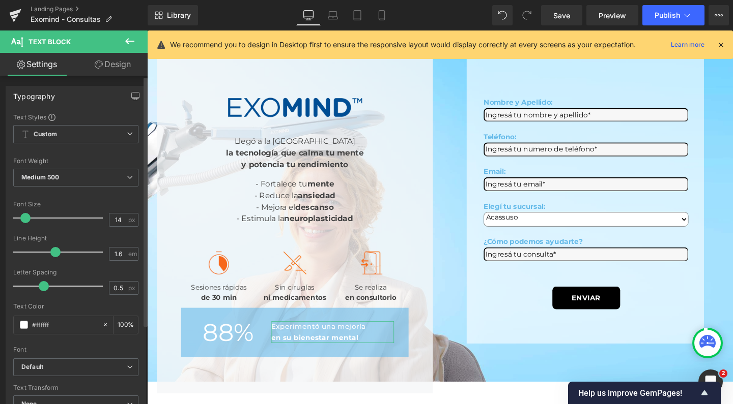
drag, startPoint x: 35, startPoint y: 288, endPoint x: 43, endPoint y: 291, distance: 8.4
click at [43, 291] on span at bounding box center [44, 286] width 10 height 10
click at [39, 287] on span at bounding box center [39, 286] width 10 height 10
click at [123, 68] on link "Design" at bounding box center [113, 64] width 74 height 23
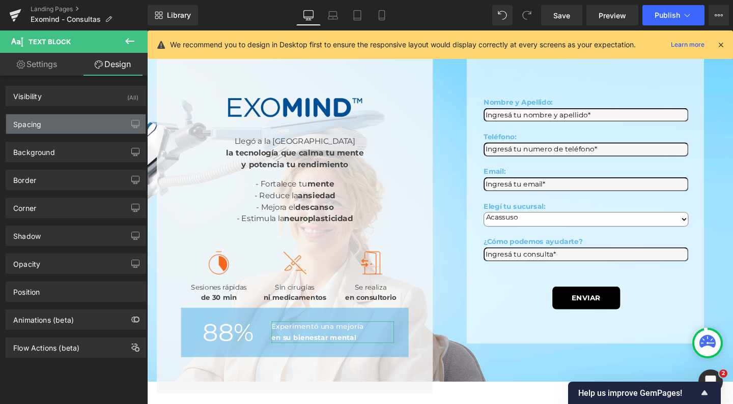
click at [59, 126] on div "Spacing" at bounding box center [75, 123] width 139 height 19
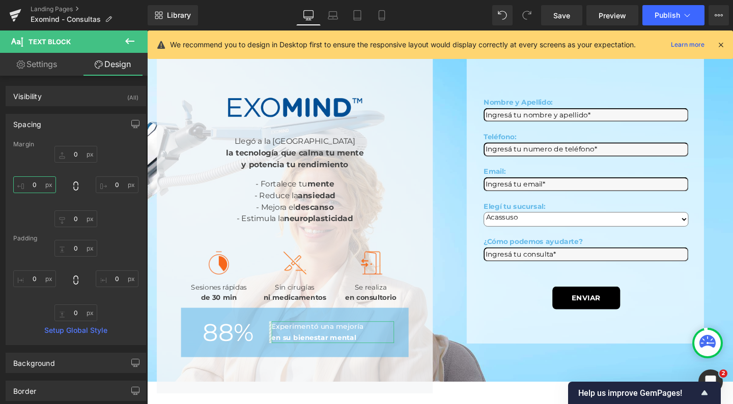
click at [37, 184] on input "0" at bounding box center [34, 185] width 43 height 17
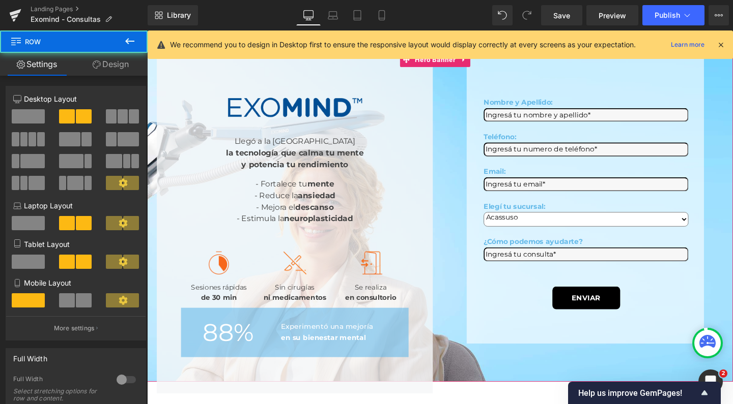
click at [443, 320] on div "Image Llegó a la Argentina la tecnología que calma tu mente y potencia tu rendi…" at bounding box center [302, 231] width 305 height 361
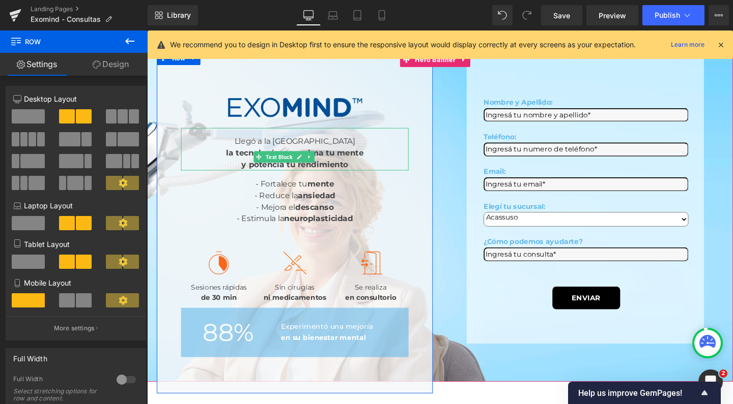
click at [246, 167] on b "y potencia tu rendimiento" at bounding box center [302, 172] width 112 height 10
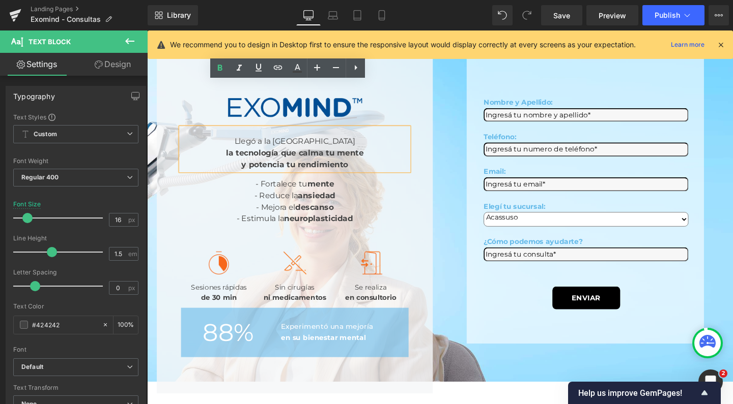
drag, startPoint x: 188, startPoint y: 96, endPoint x: 195, endPoint y: 98, distance: 7.3
click at [195, 141] on div "Llegó a la [GEOGRAPHIC_DATA]" at bounding box center [302, 147] width 239 height 12
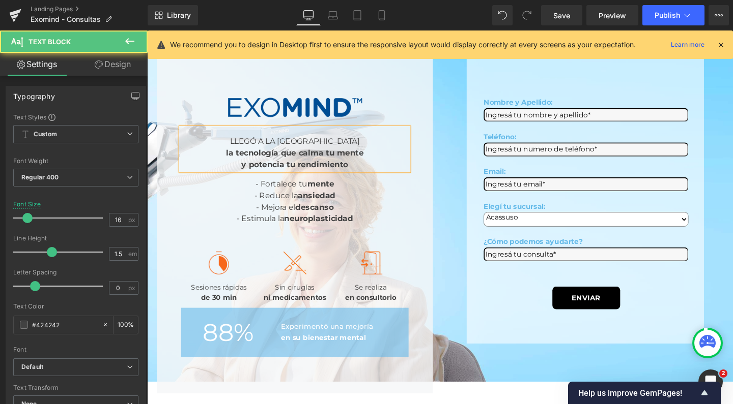
drag, startPoint x: 191, startPoint y: 111, endPoint x: 338, endPoint y: 111, distance: 147.0
click at [338, 154] on div "la tecnología que calma tu mente" at bounding box center [302, 160] width 239 height 12
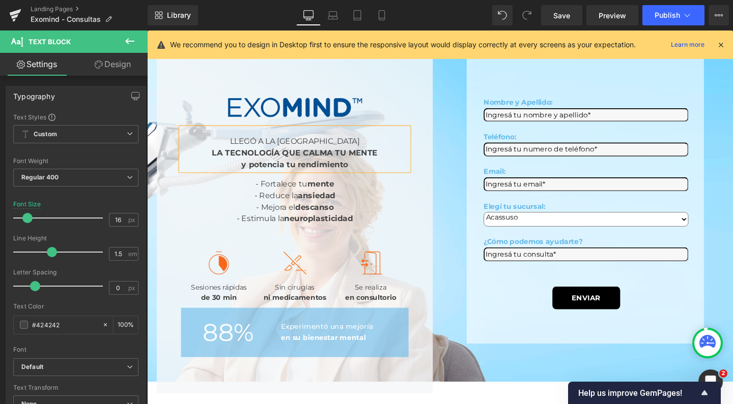
drag, startPoint x: 311, startPoint y: 125, endPoint x: 188, endPoint y: 123, distance: 122.6
click at [188, 133] on div "LLEGÓ A LA ARGENTINA LA TECNOLOGÍA QUE CALMA TU MENTE y potencia tu rendimiento" at bounding box center [302, 155] width 239 height 45
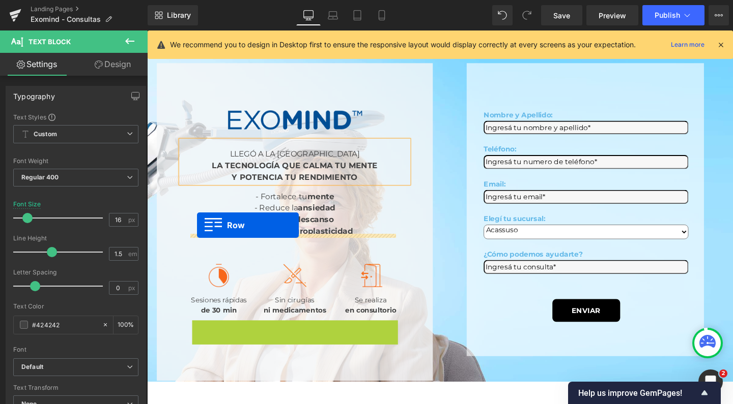
drag, startPoint x: 196, startPoint y: 338, endPoint x: 199, endPoint y: 236, distance: 102.3
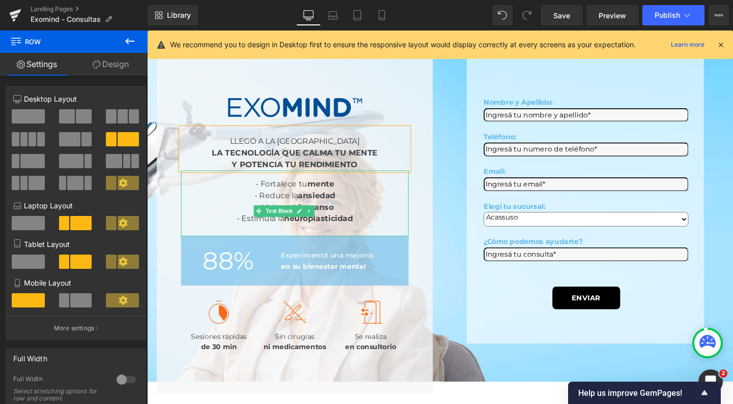
click at [228, 235] on div at bounding box center [302, 241] width 239 height 12
click at [236, 235] on div at bounding box center [302, 241] width 239 height 12
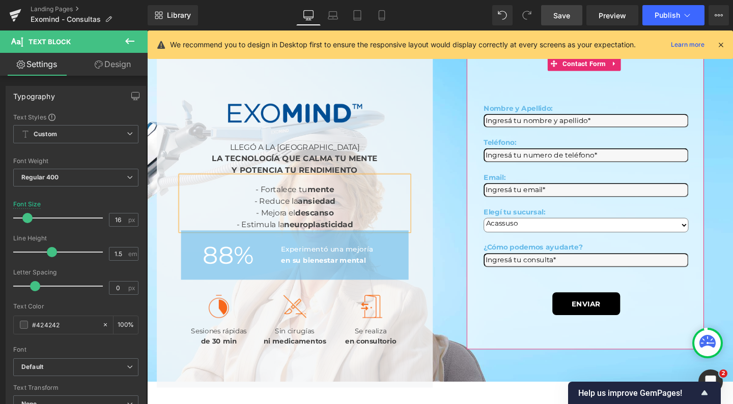
click at [562, 18] on span "Save" at bounding box center [561, 15] width 17 height 11
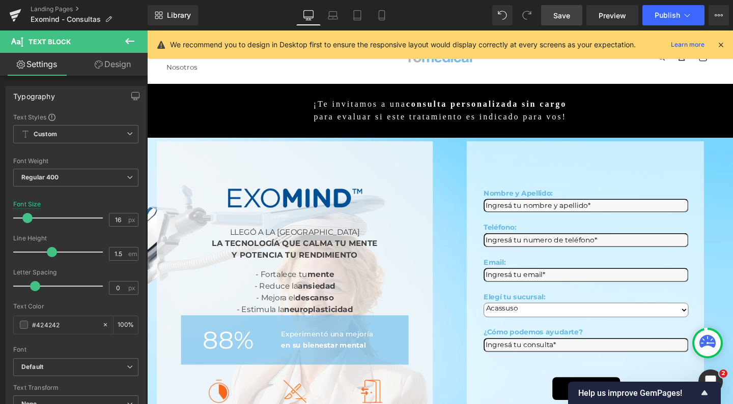
scroll to position [0, 0]
click at [572, 20] on link "Save" at bounding box center [561, 15] width 41 height 20
click at [654, 13] on span "Publish" at bounding box center [666, 15] width 25 height 8
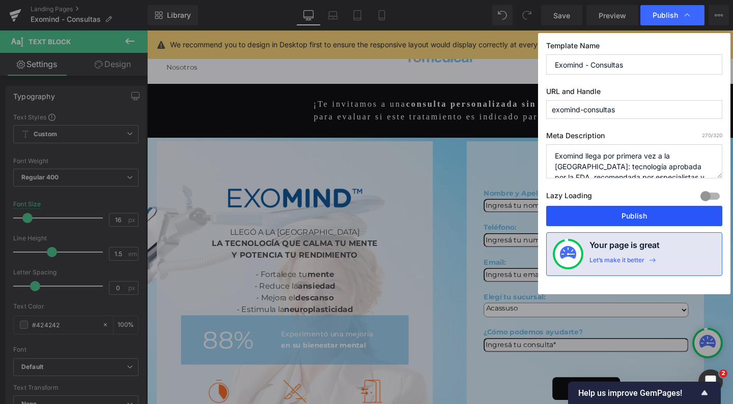
click at [617, 208] on button "Publish" at bounding box center [634, 216] width 176 height 20
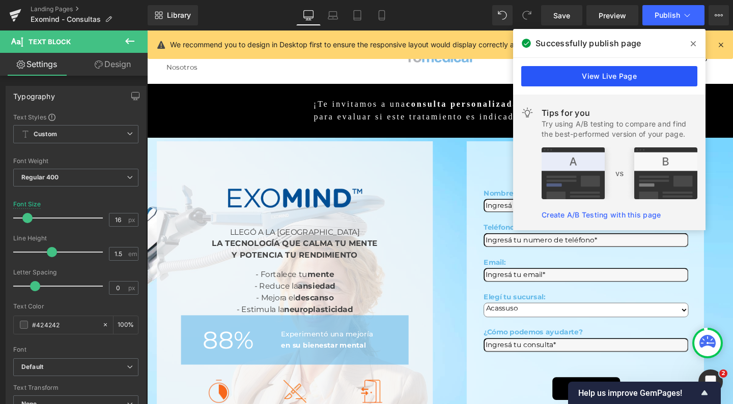
click at [620, 72] on link "View Live Page" at bounding box center [609, 76] width 176 height 20
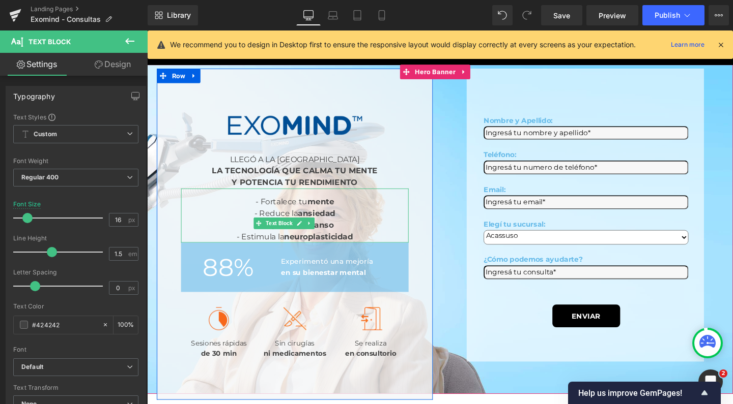
scroll to position [99, 0]
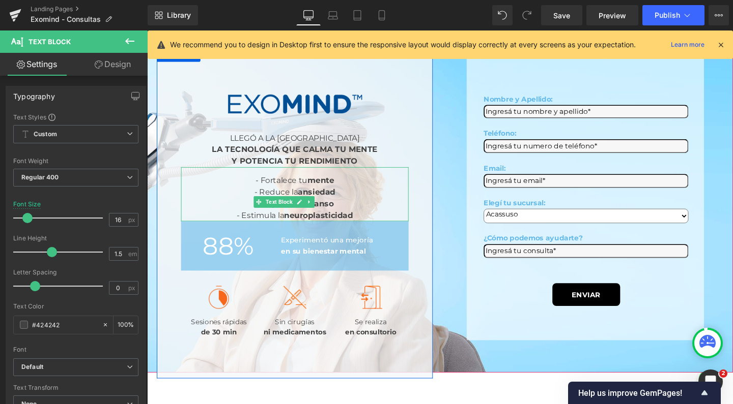
drag, startPoint x: 297, startPoint y: 187, endPoint x: 329, endPoint y: 192, distance: 32.4
click at [297, 195] on div "- Reduce la ansiedad - Mejora el descanso - Estimula la neuroplasticidad" at bounding box center [302, 213] width 239 height 37
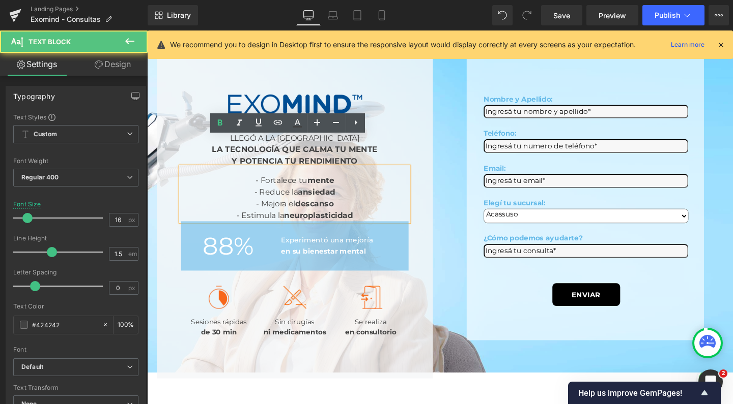
click at [329, 195] on div "- Reduce la ansiedad - Mejora el descanso - Estimula la neuroplasticidad" at bounding box center [302, 213] width 239 height 37
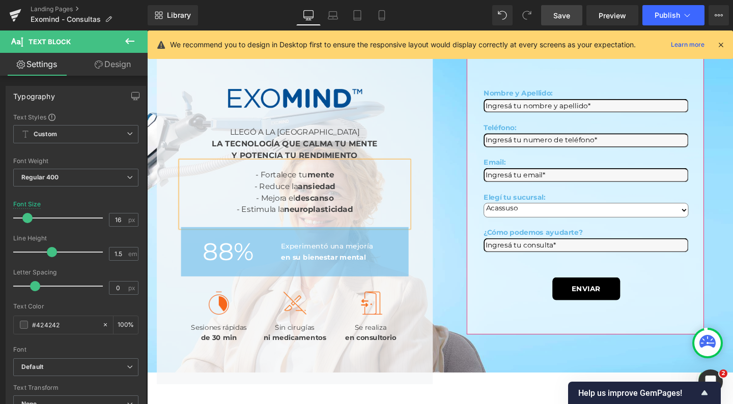
click at [564, 17] on span "Save" at bounding box center [561, 15] width 17 height 11
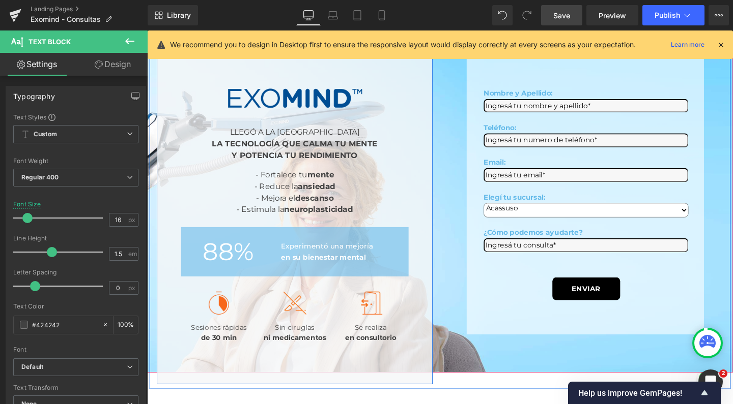
click at [567, 18] on span "Save" at bounding box center [561, 15] width 17 height 11
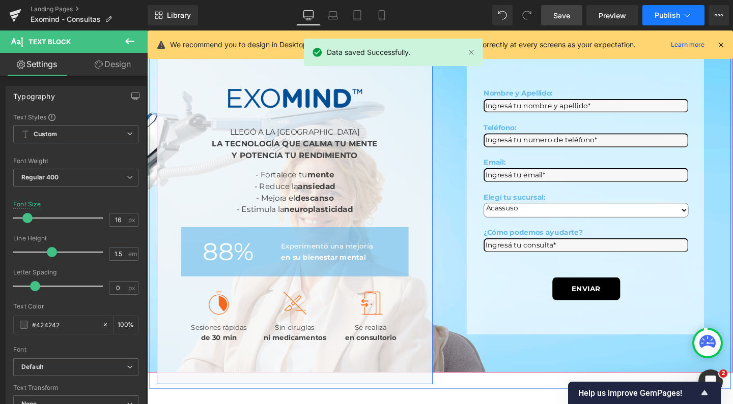
click at [647, 17] on button "Publish" at bounding box center [673, 15] width 62 height 20
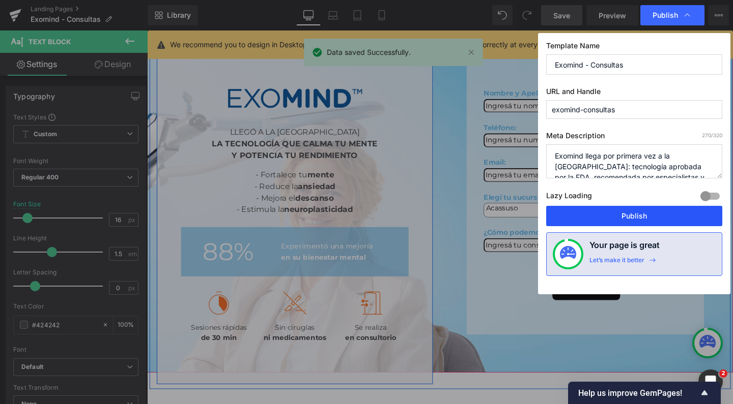
click at [598, 223] on button "Publish" at bounding box center [634, 216] width 176 height 20
